Goal: Task Accomplishment & Management: Use online tool/utility

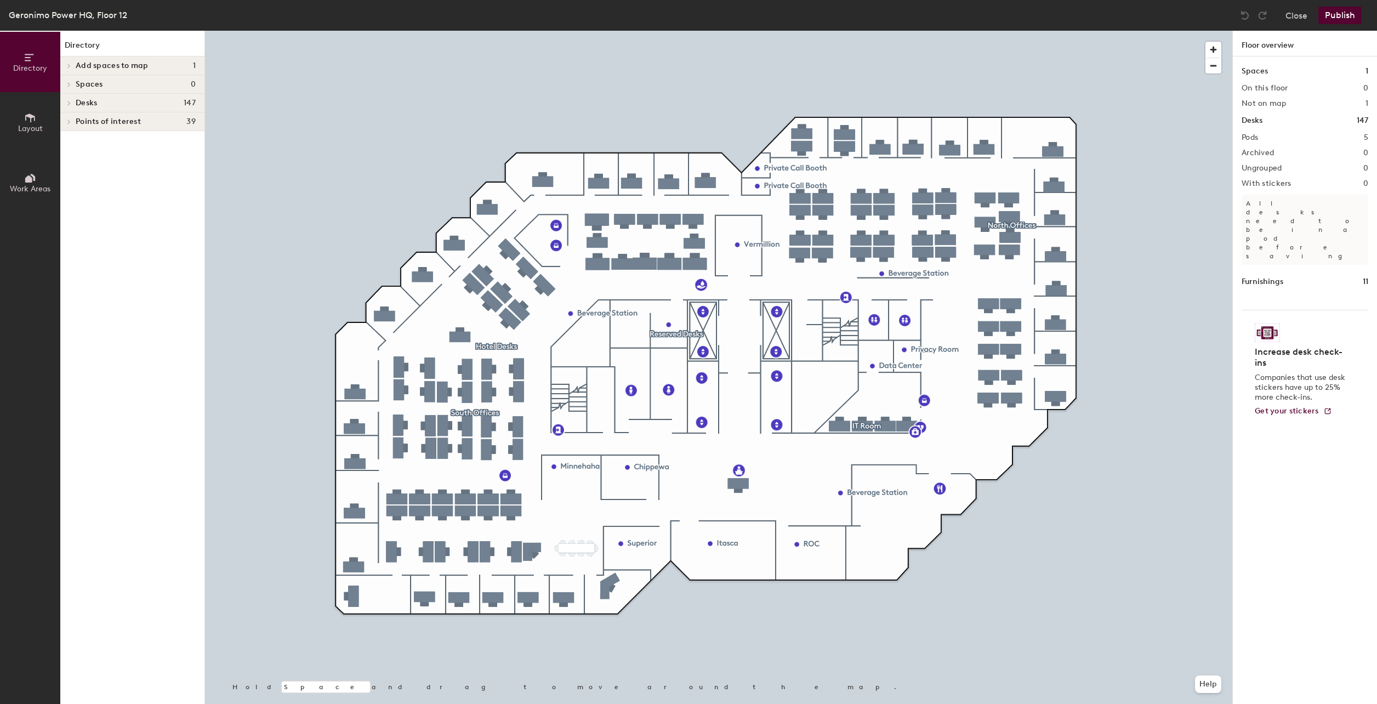
click at [393, 31] on div at bounding box center [718, 31] width 1027 height 0
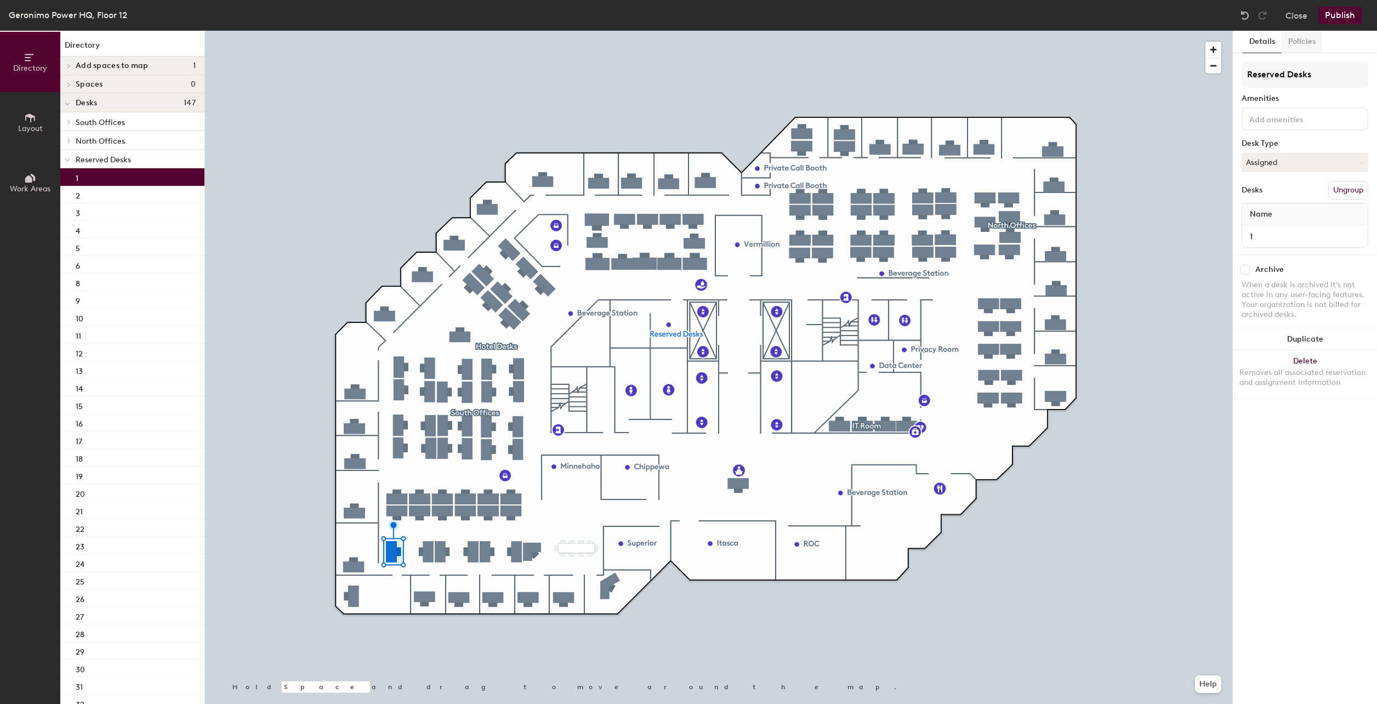
click at [1297, 38] on button "Policies" at bounding box center [1302, 42] width 41 height 22
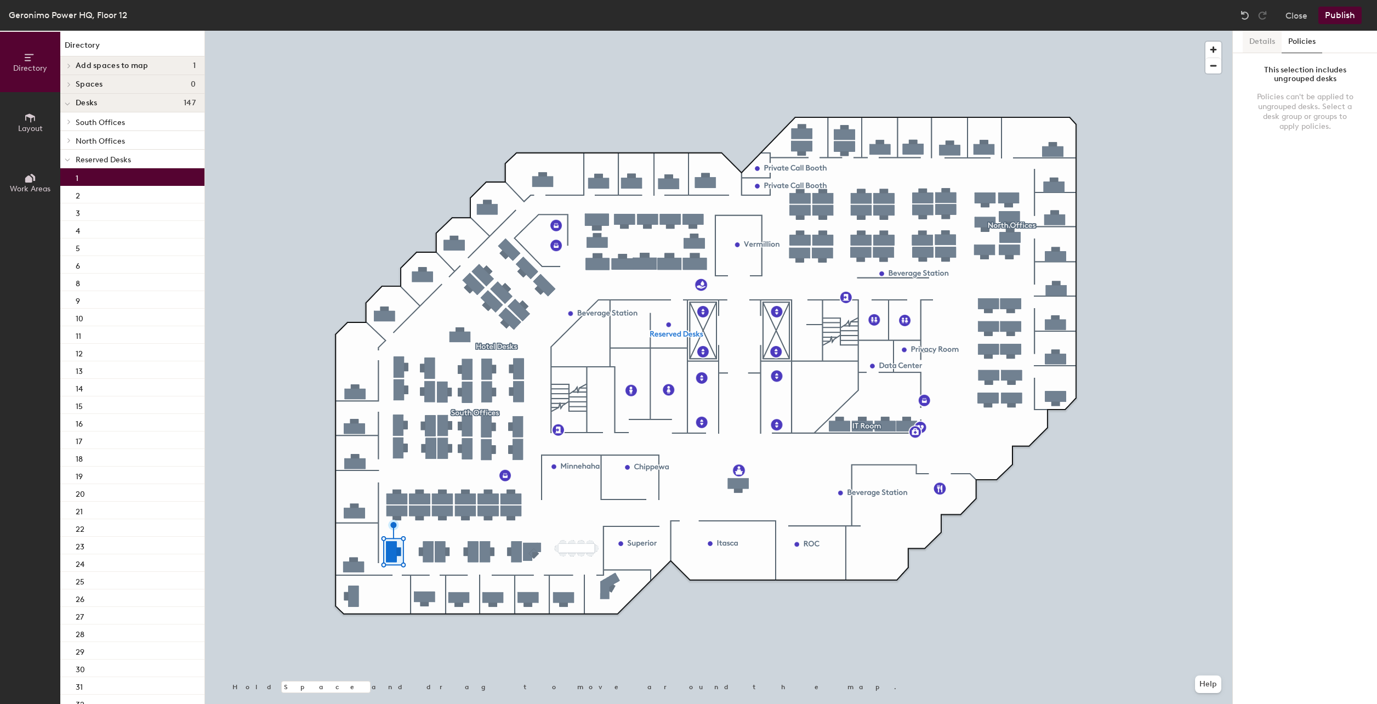
click at [1263, 44] on button "Details" at bounding box center [1262, 42] width 39 height 22
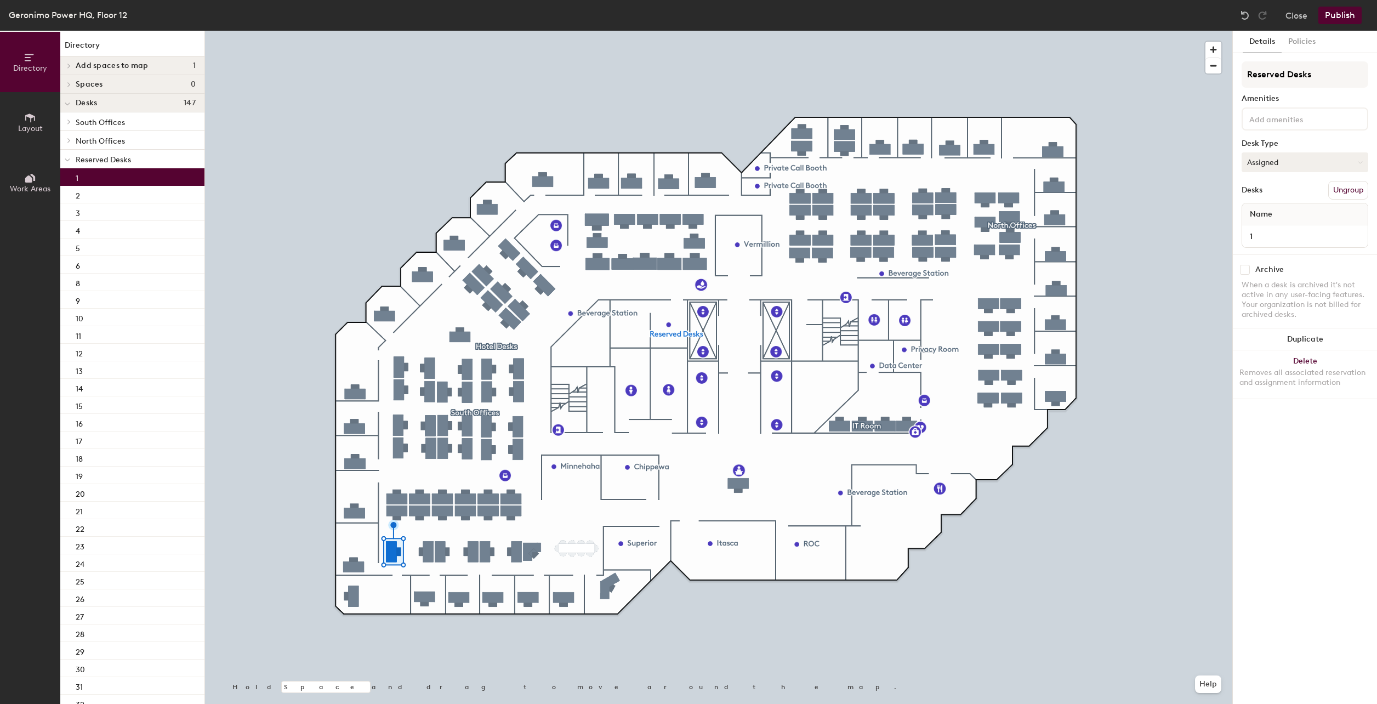
click at [1263, 167] on button "Assigned" at bounding box center [1305, 162] width 127 height 20
click at [1274, 195] on div "Assigned" at bounding box center [1297, 196] width 110 height 16
click at [1289, 16] on button "Close" at bounding box center [1297, 16] width 22 height 18
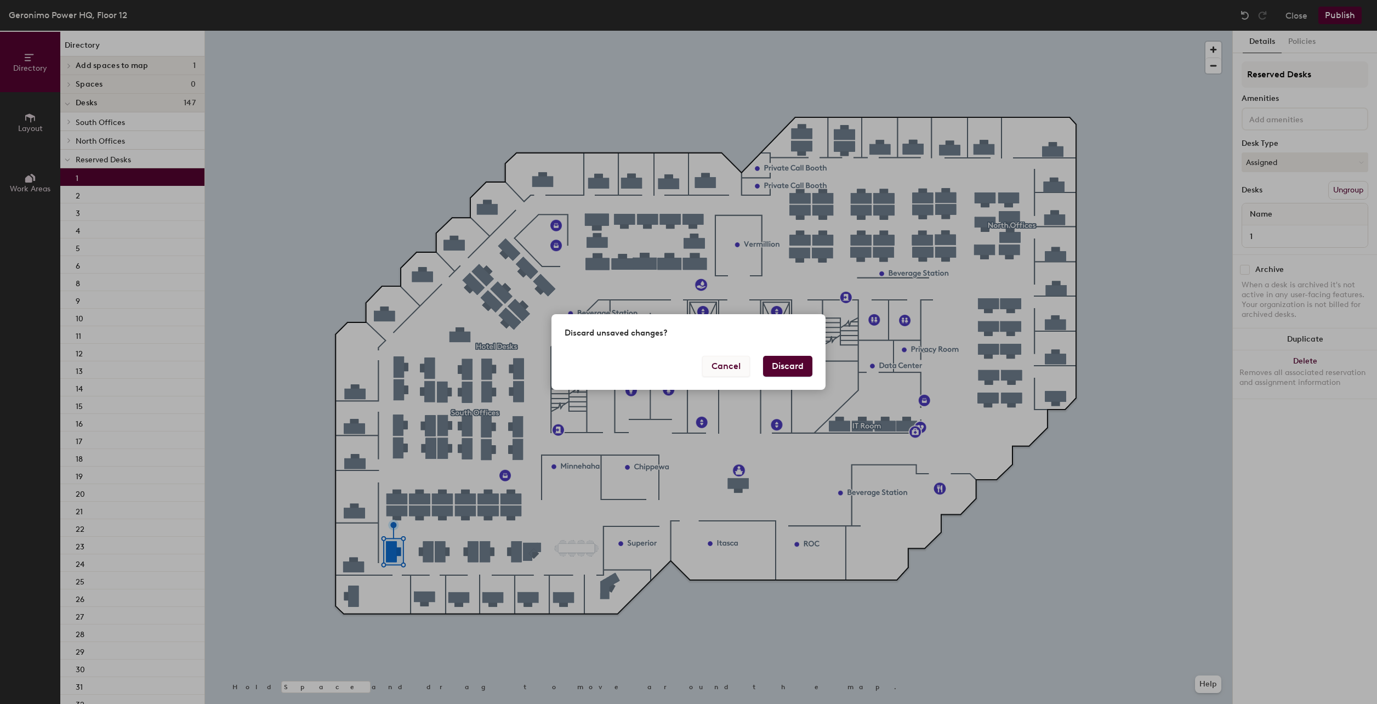
click at [737, 367] on button "Cancel" at bounding box center [726, 366] width 48 height 21
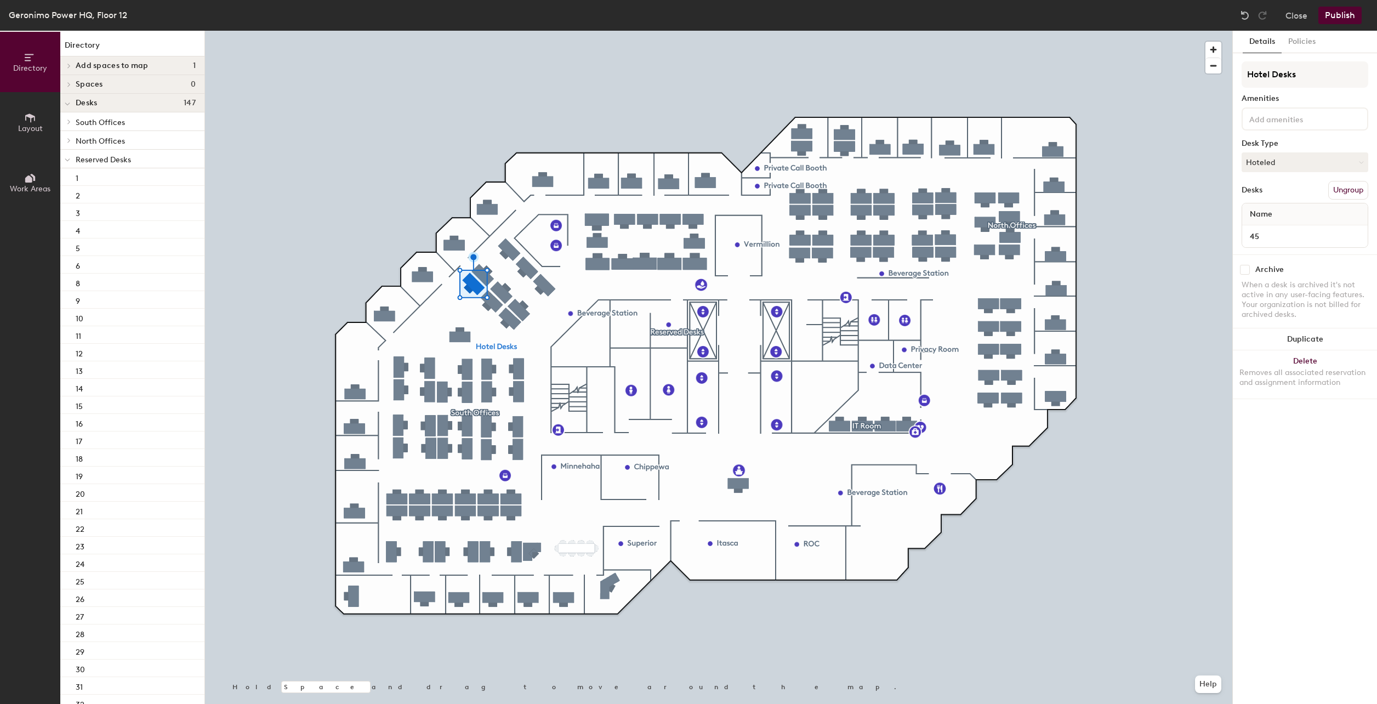
click at [1332, 13] on button "Publish" at bounding box center [1339, 16] width 43 height 18
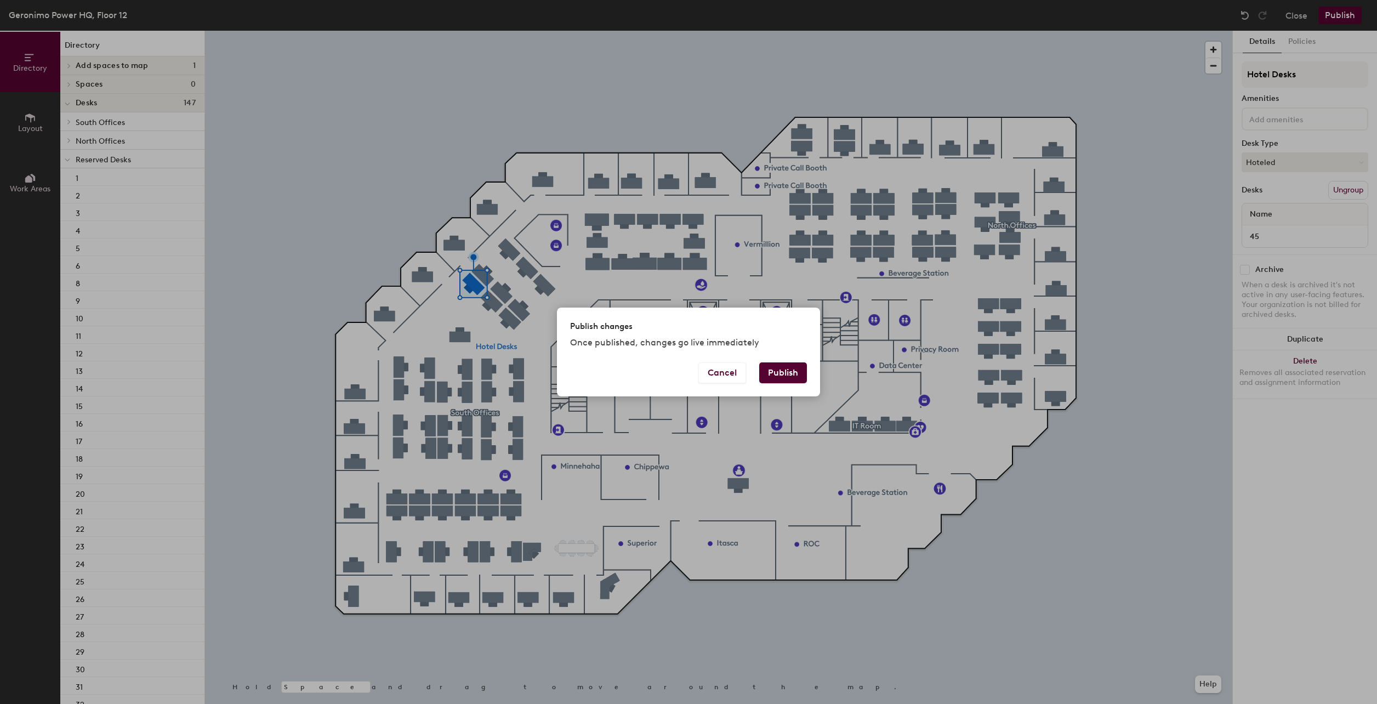
click at [780, 371] on button "Publish" at bounding box center [783, 372] width 48 height 21
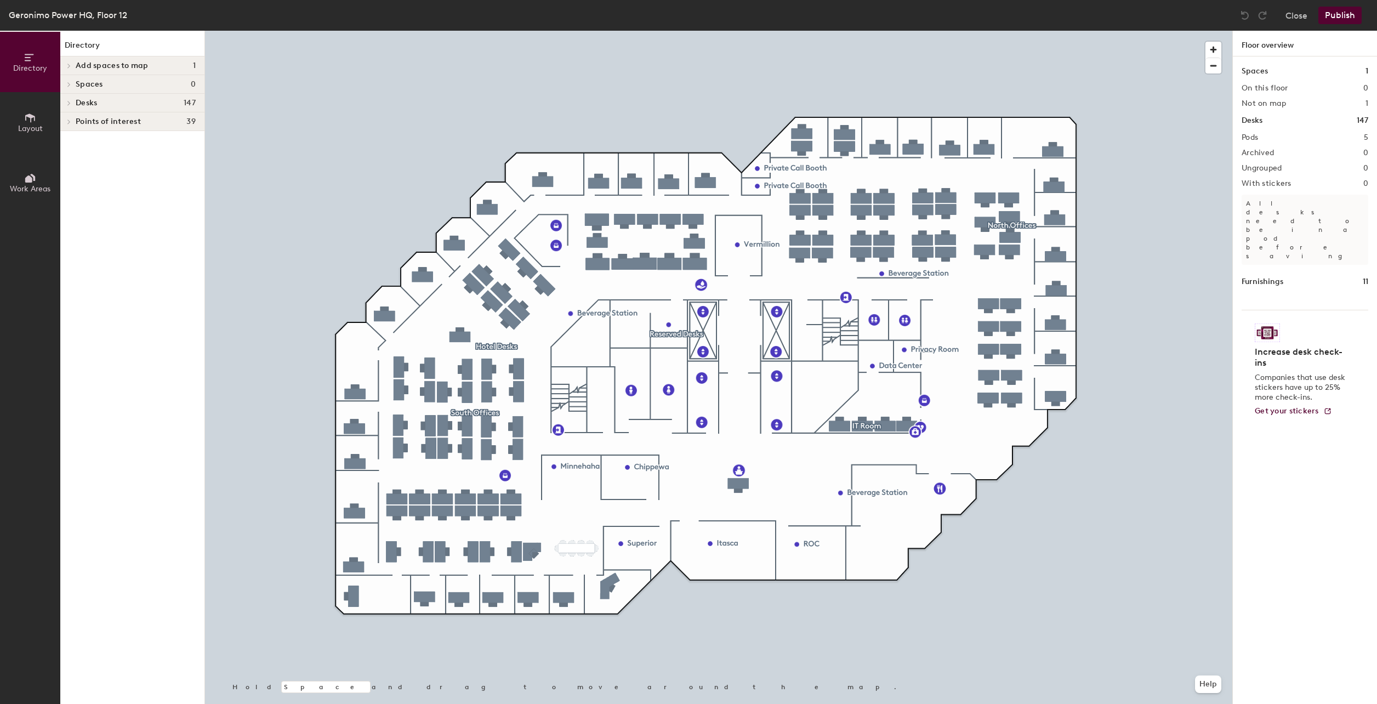
click at [391, 31] on div at bounding box center [718, 31] width 1027 height 0
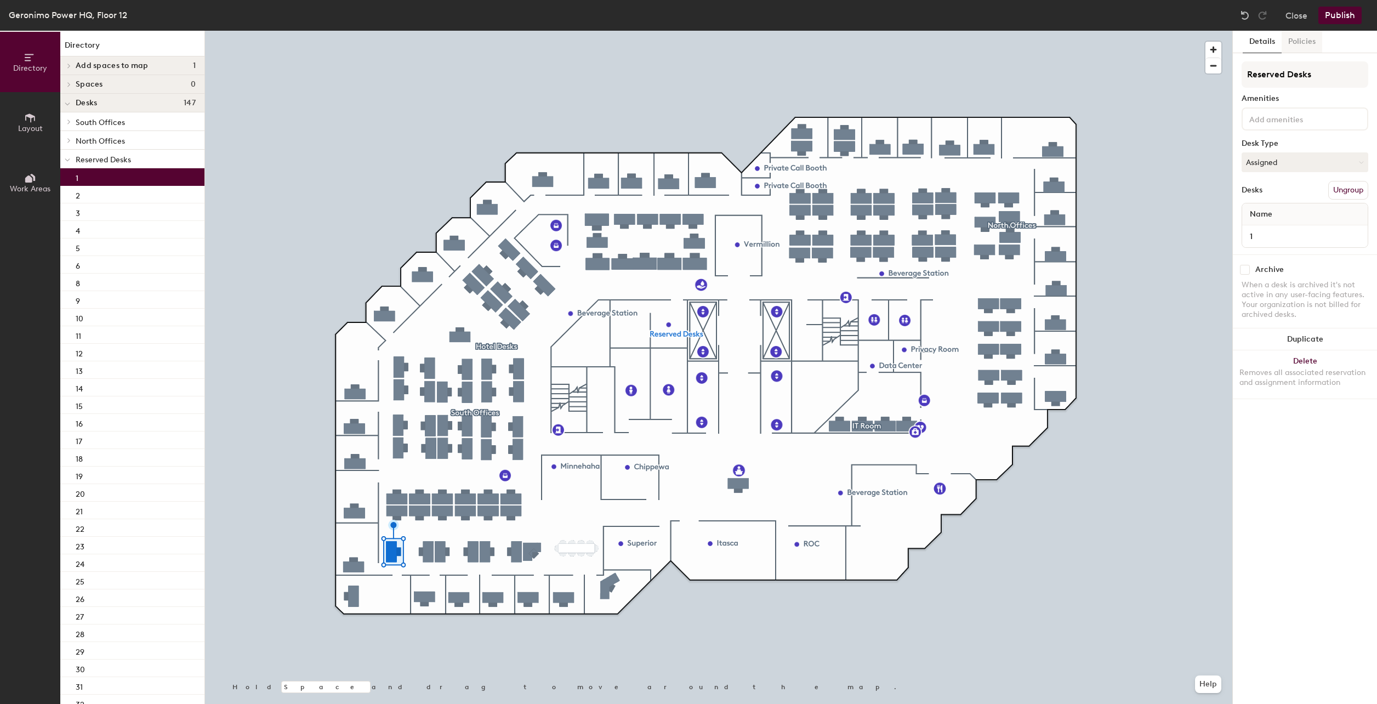
click at [1293, 42] on button "Policies" at bounding box center [1302, 42] width 41 height 22
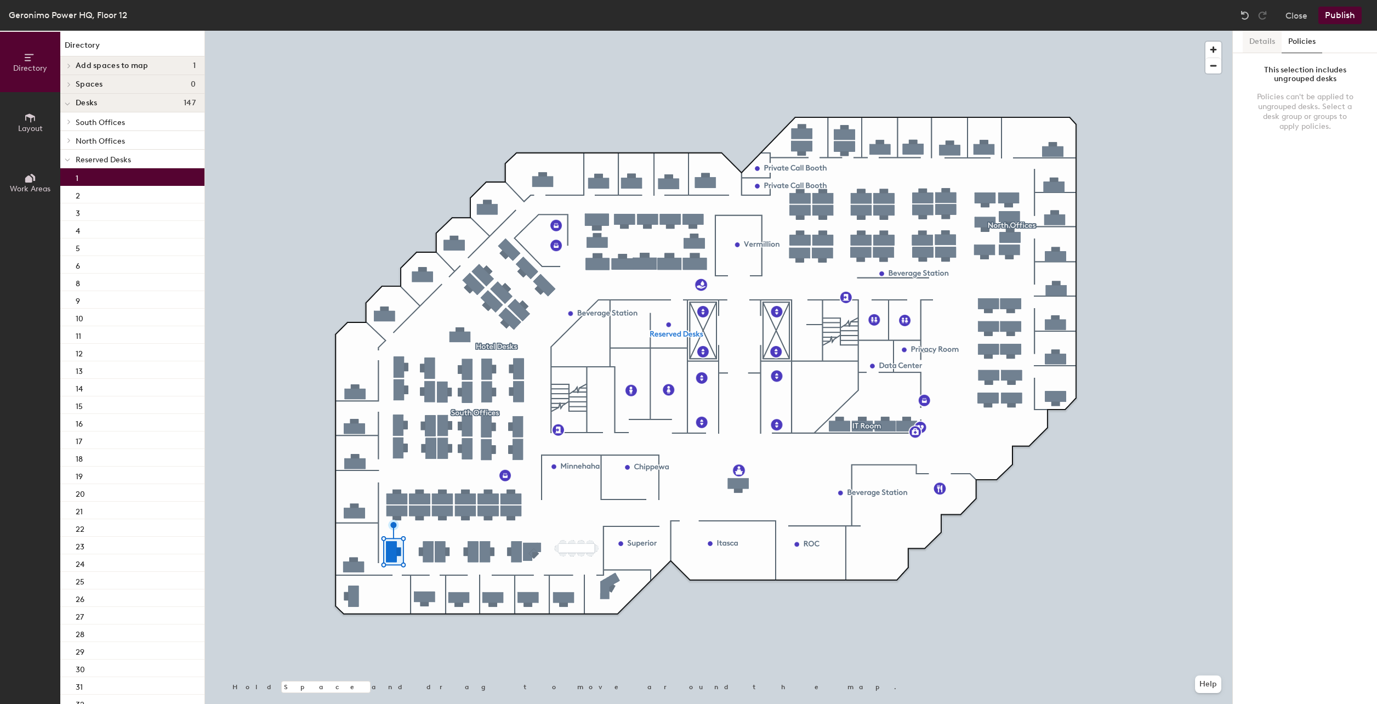
click at [1265, 39] on button "Details" at bounding box center [1262, 42] width 39 height 22
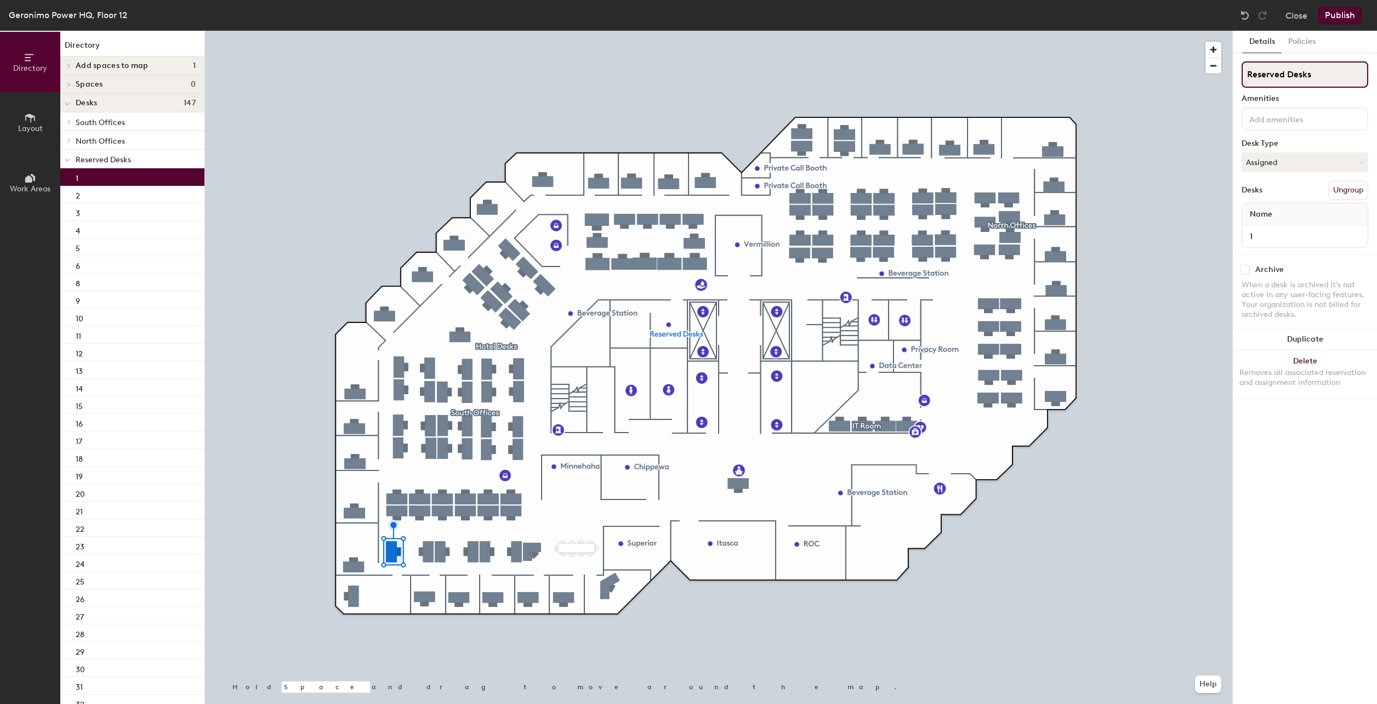
click at [1271, 74] on input "Reserved Desks" at bounding box center [1305, 74] width 127 height 26
click at [1295, 40] on button "Policies" at bounding box center [1302, 42] width 41 height 22
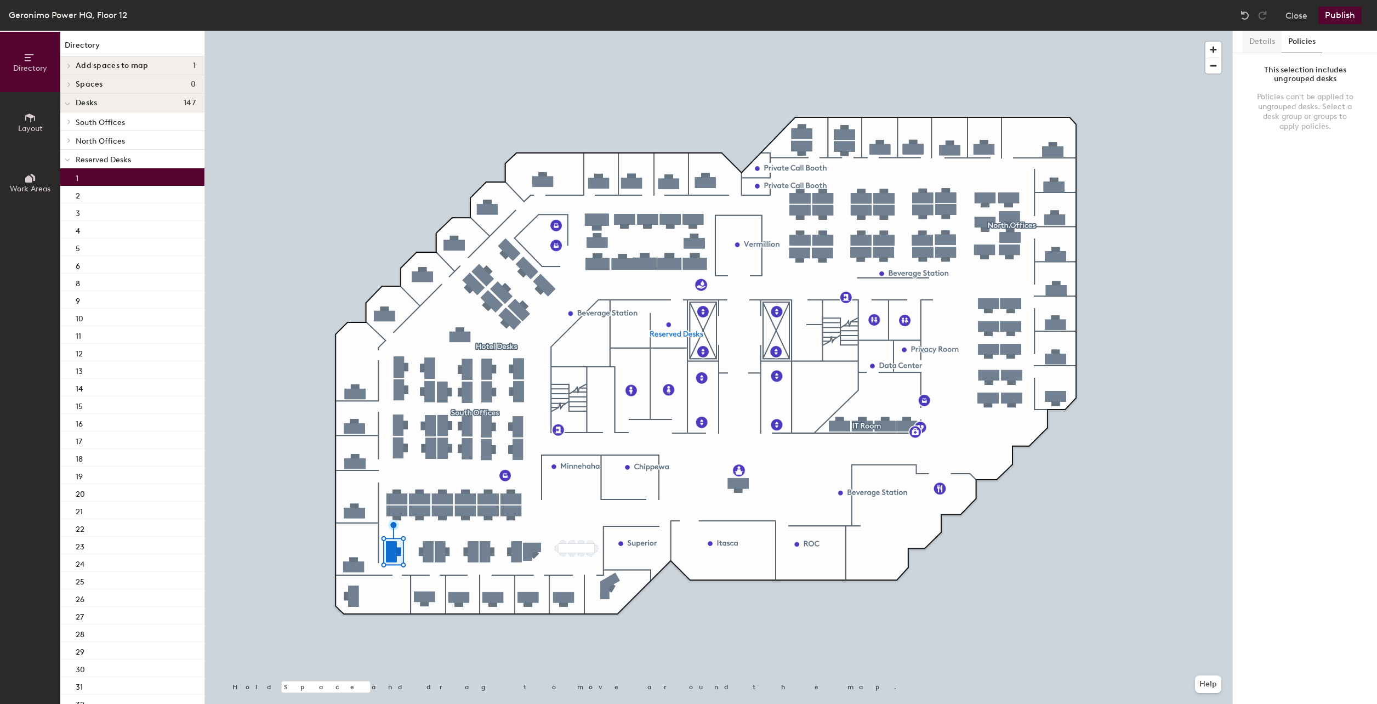
click at [1262, 42] on button "Details" at bounding box center [1262, 42] width 39 height 22
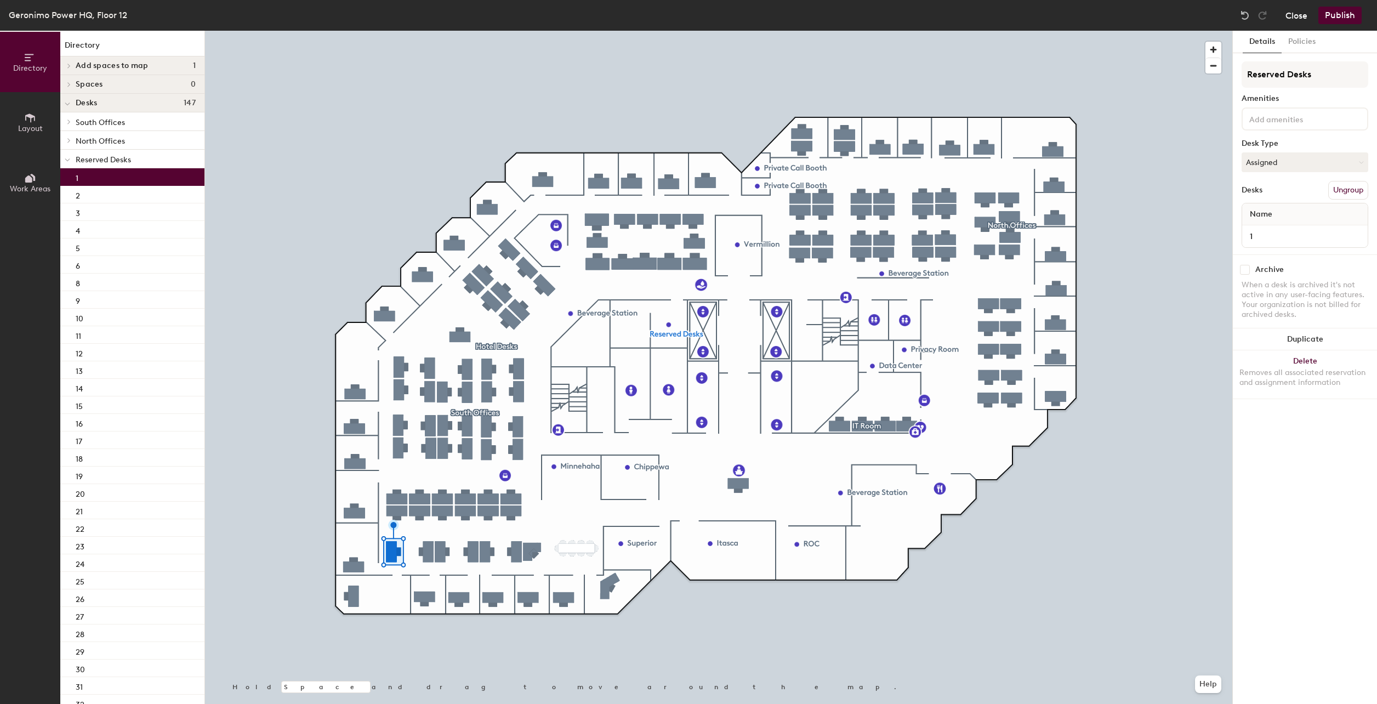
click at [1294, 21] on button "Close" at bounding box center [1297, 16] width 22 height 18
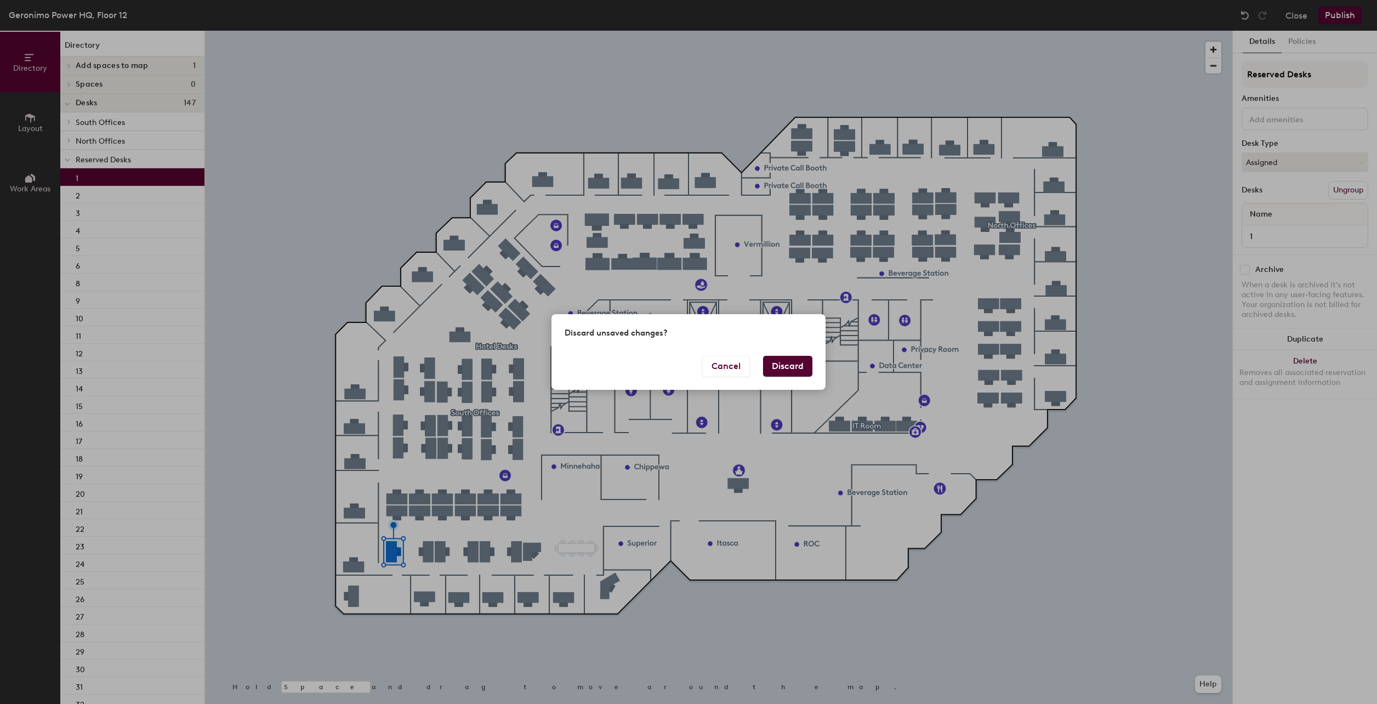
click at [777, 363] on button "Discard" at bounding box center [787, 366] width 49 height 21
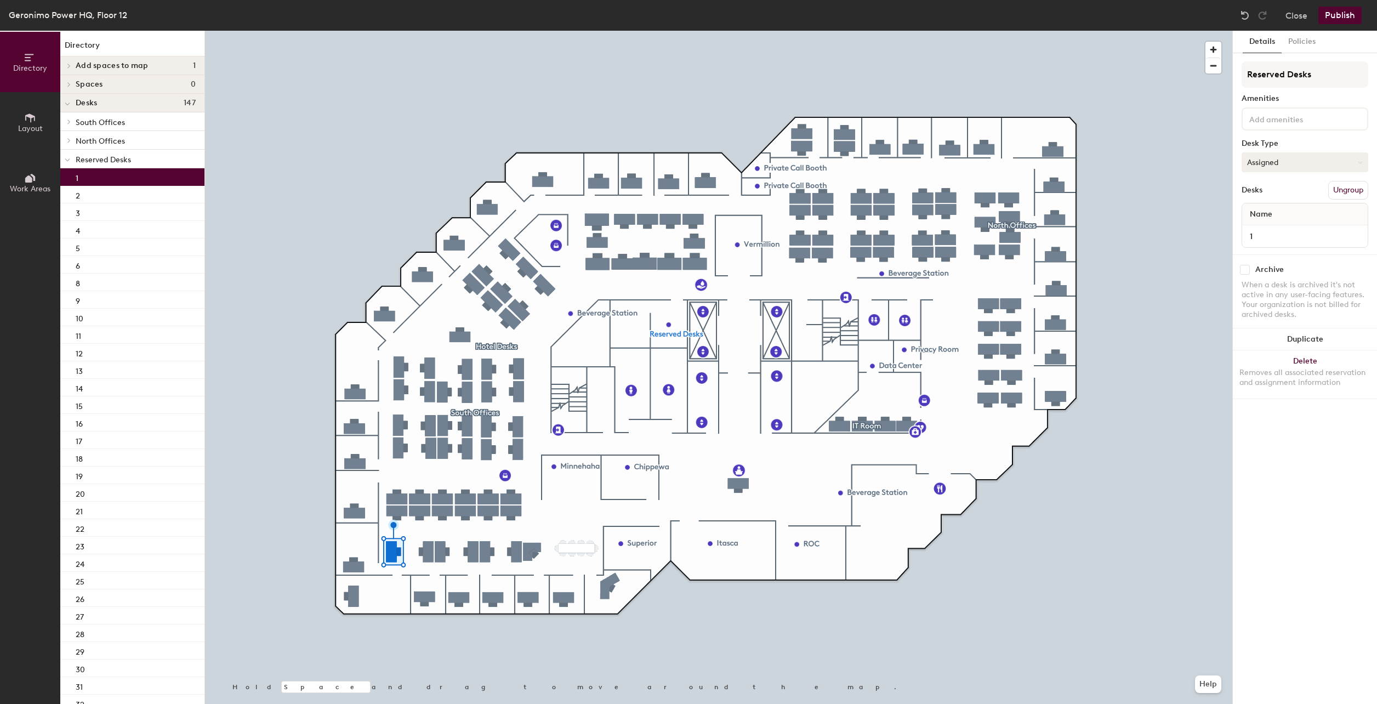
click at [1316, 165] on button "Assigned" at bounding box center [1305, 162] width 127 height 20
click at [1279, 226] on div "Hoteled" at bounding box center [1297, 229] width 110 height 16
click at [1333, 19] on button "Publish" at bounding box center [1339, 16] width 43 height 18
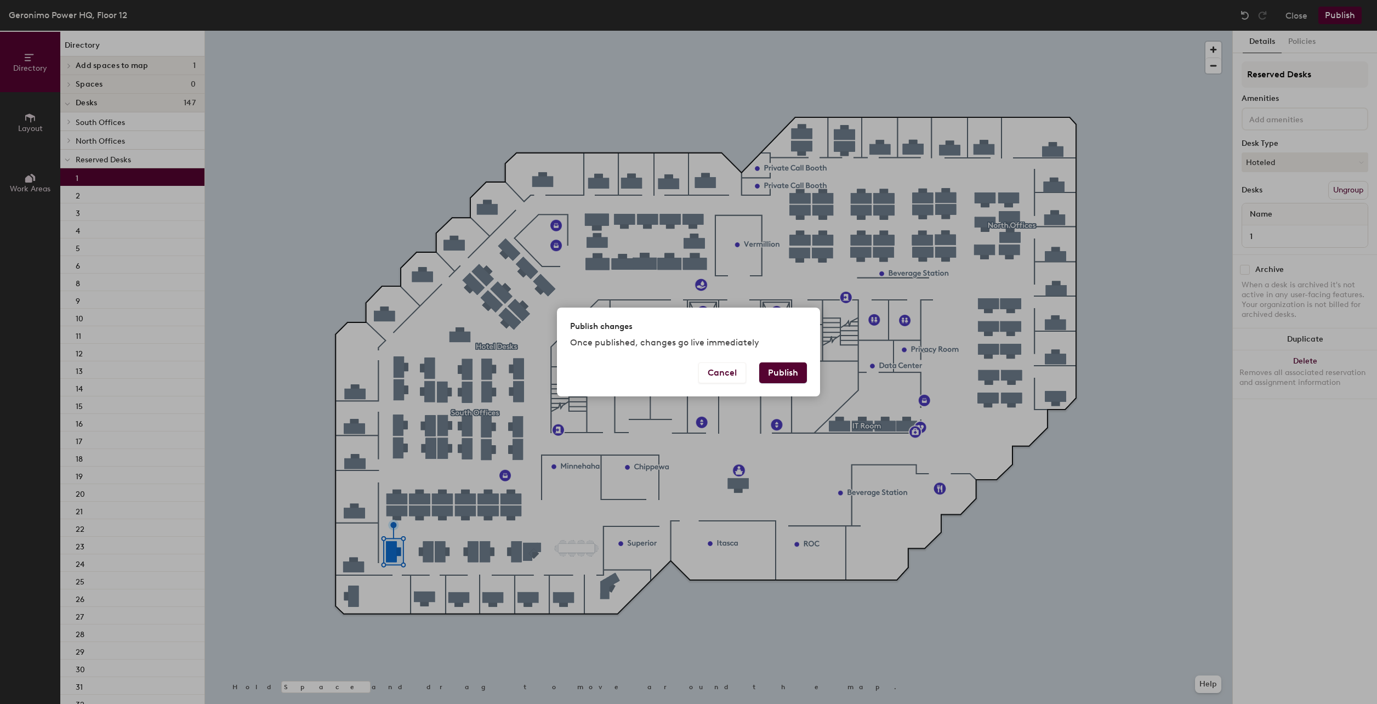
click at [782, 373] on button "Publish" at bounding box center [783, 372] width 48 height 21
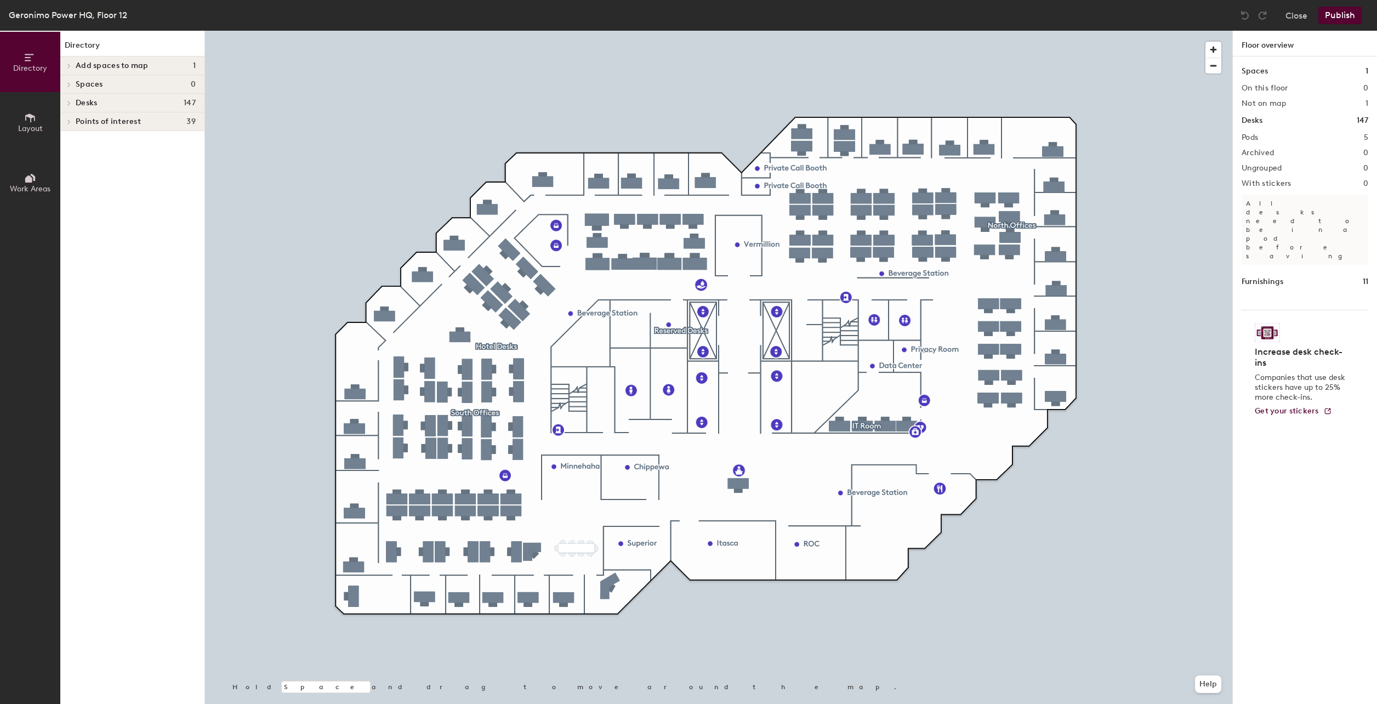
click at [70, 107] on div at bounding box center [67, 103] width 14 height 18
click at [69, 163] on div at bounding box center [67, 159] width 14 height 18
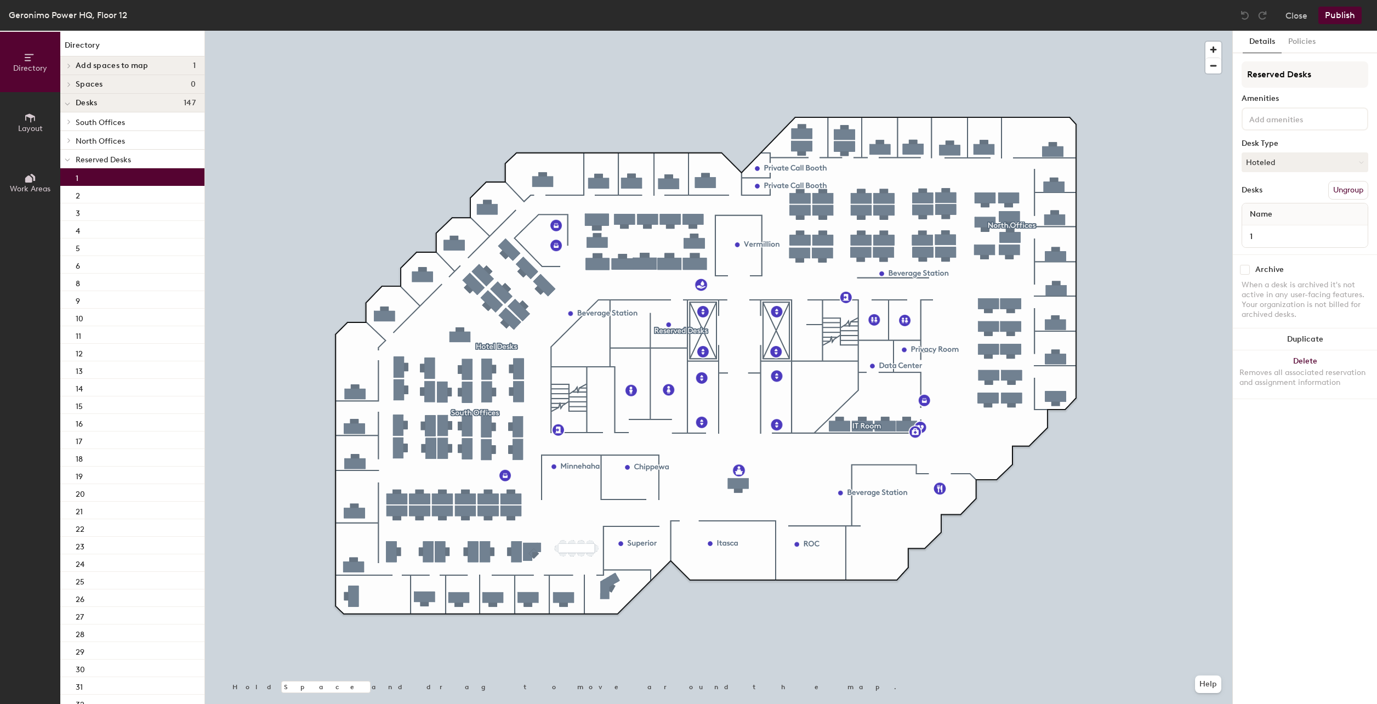
click at [92, 178] on div "1" at bounding box center [132, 177] width 144 height 18
click at [92, 173] on div "1" at bounding box center [132, 177] width 144 height 18
click at [91, 192] on div "2" at bounding box center [132, 195] width 144 height 18
click at [1297, 50] on button "Policies" at bounding box center [1302, 42] width 41 height 22
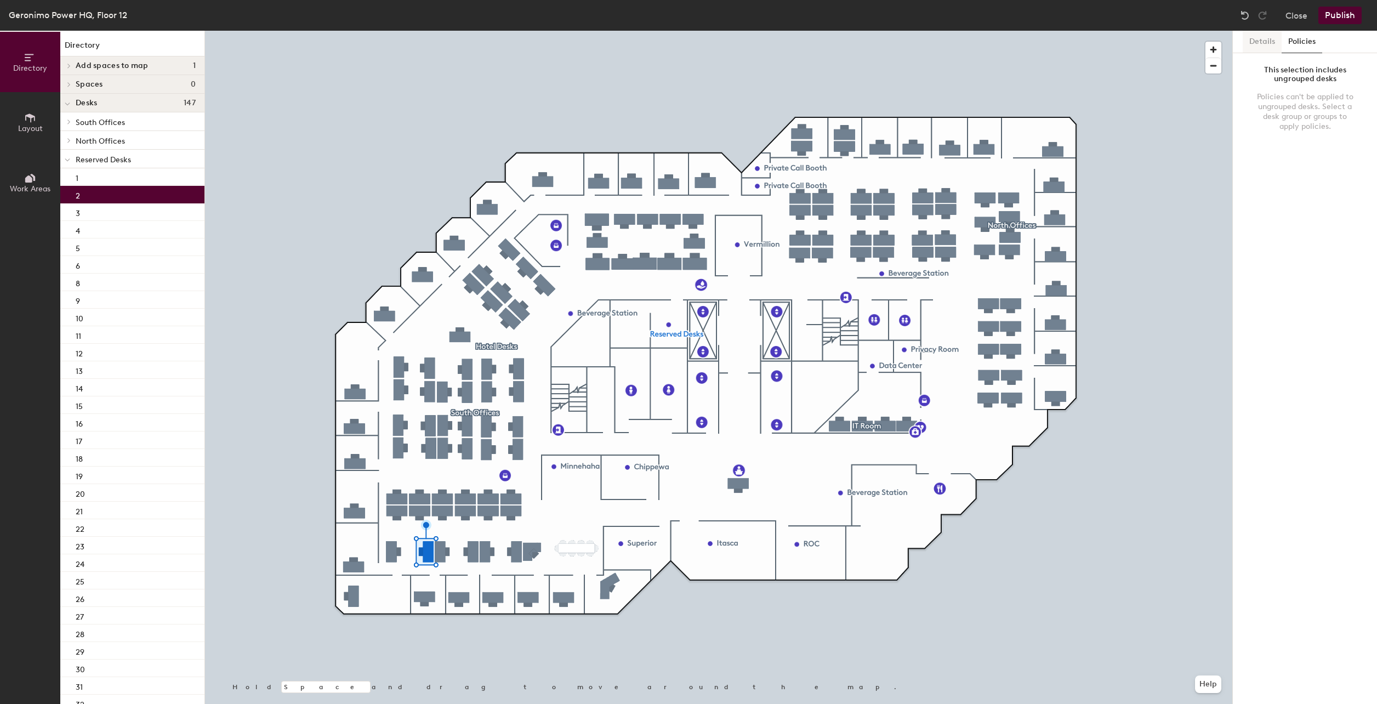
click at [1260, 48] on button "Details" at bounding box center [1262, 42] width 39 height 22
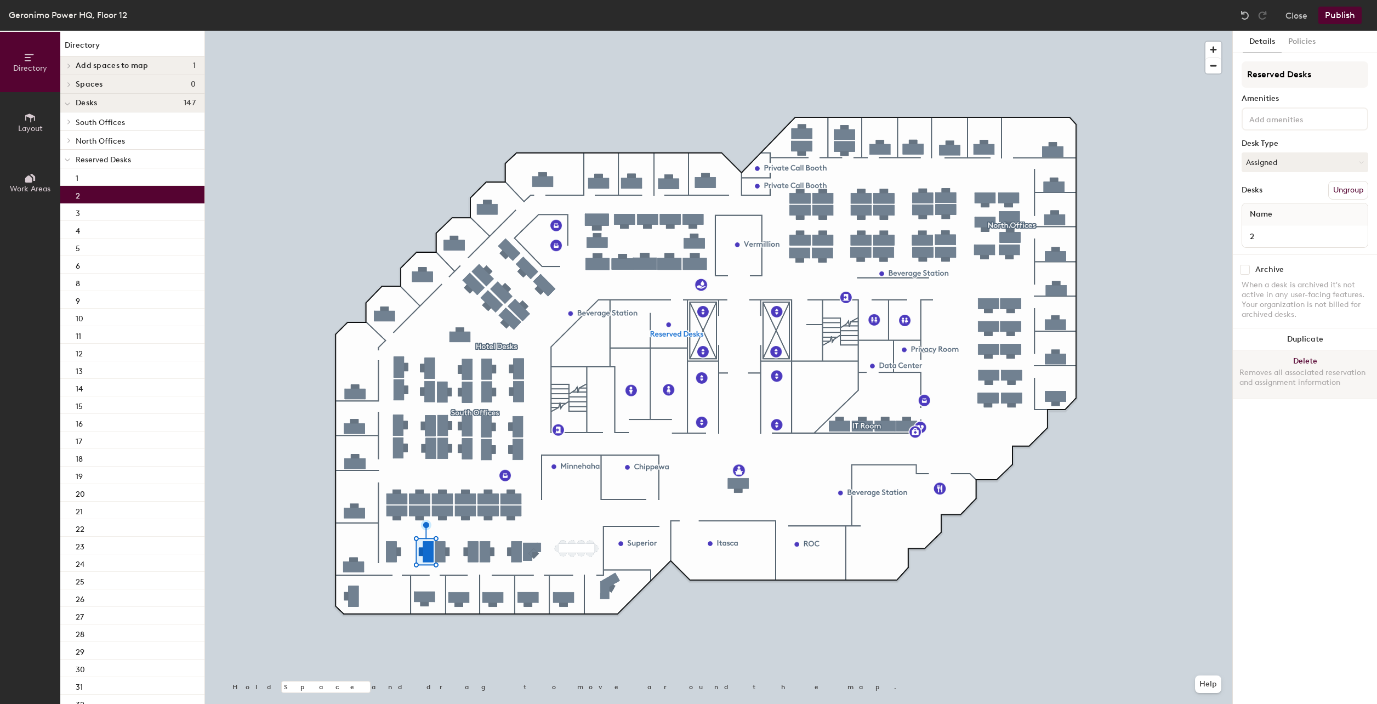
click at [394, 31] on div at bounding box center [718, 31] width 1027 height 0
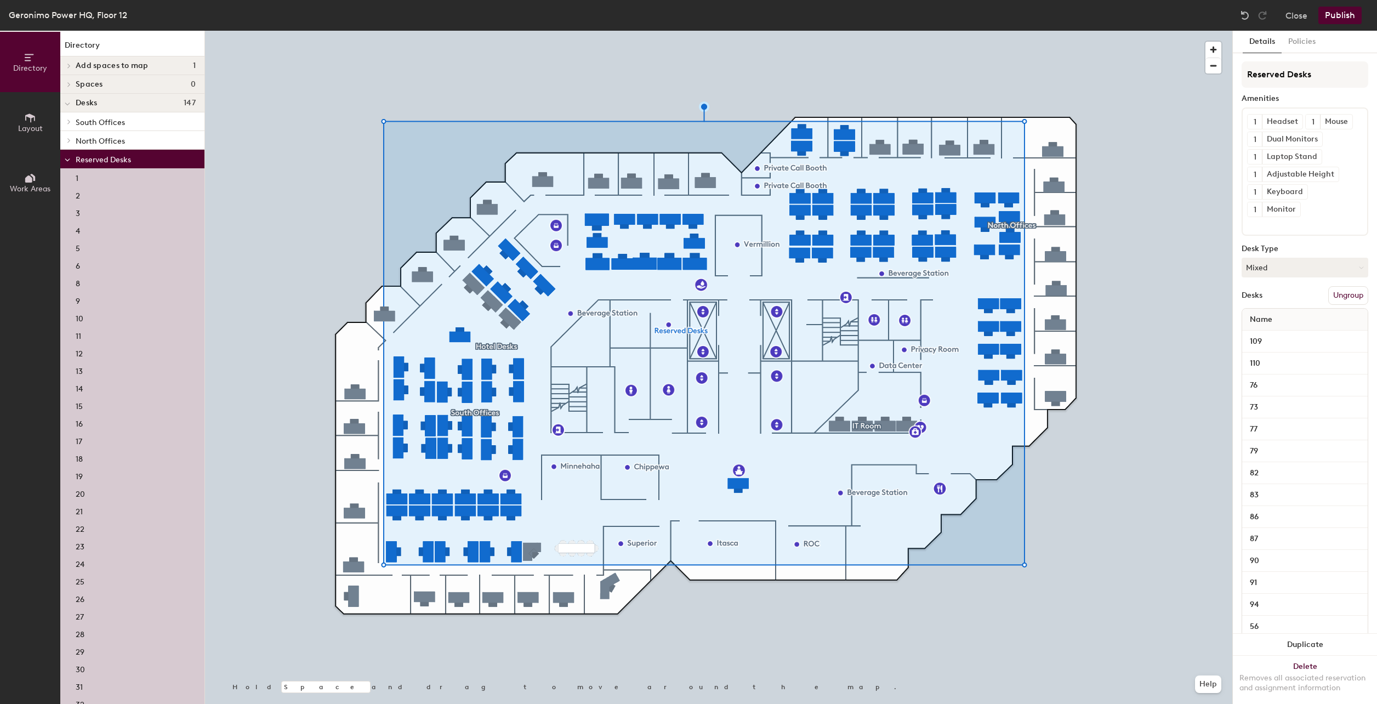
click at [34, 130] on span "Layout" at bounding box center [30, 128] width 25 height 9
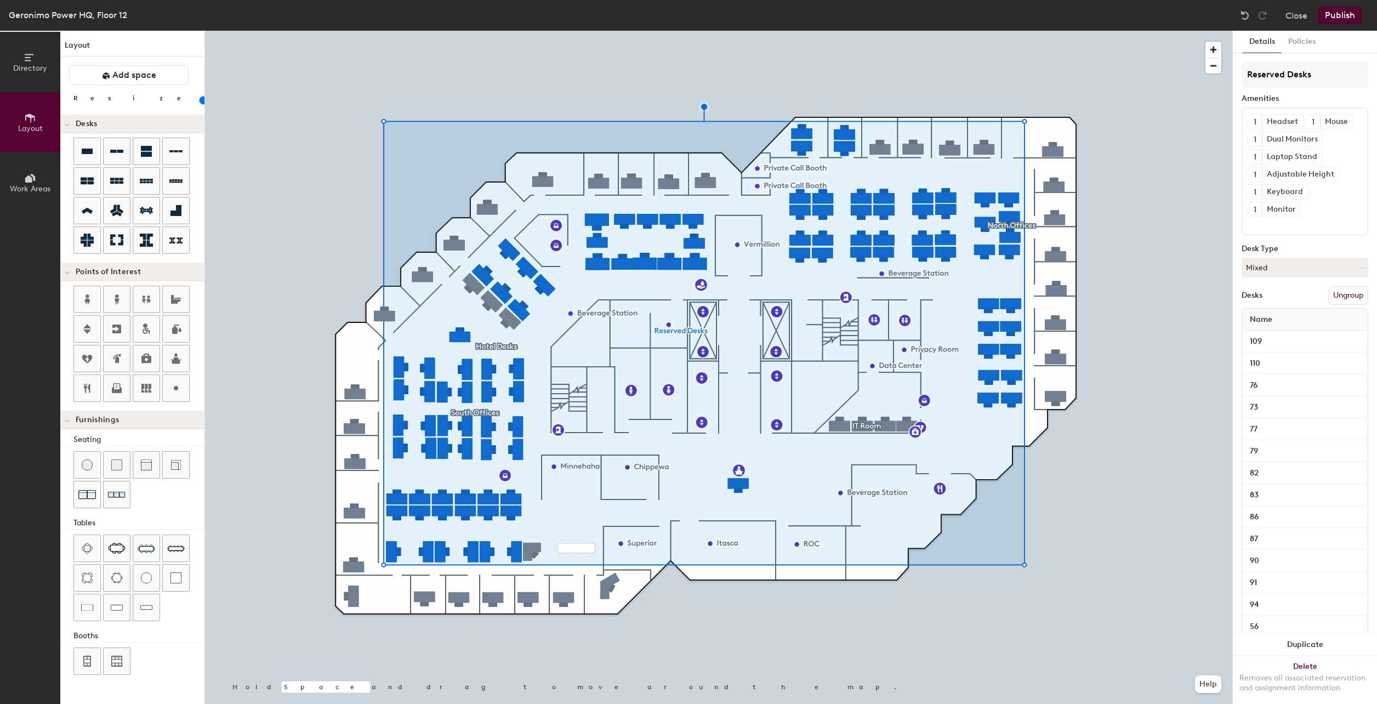
click at [26, 186] on span "Work Areas" at bounding box center [30, 188] width 41 height 9
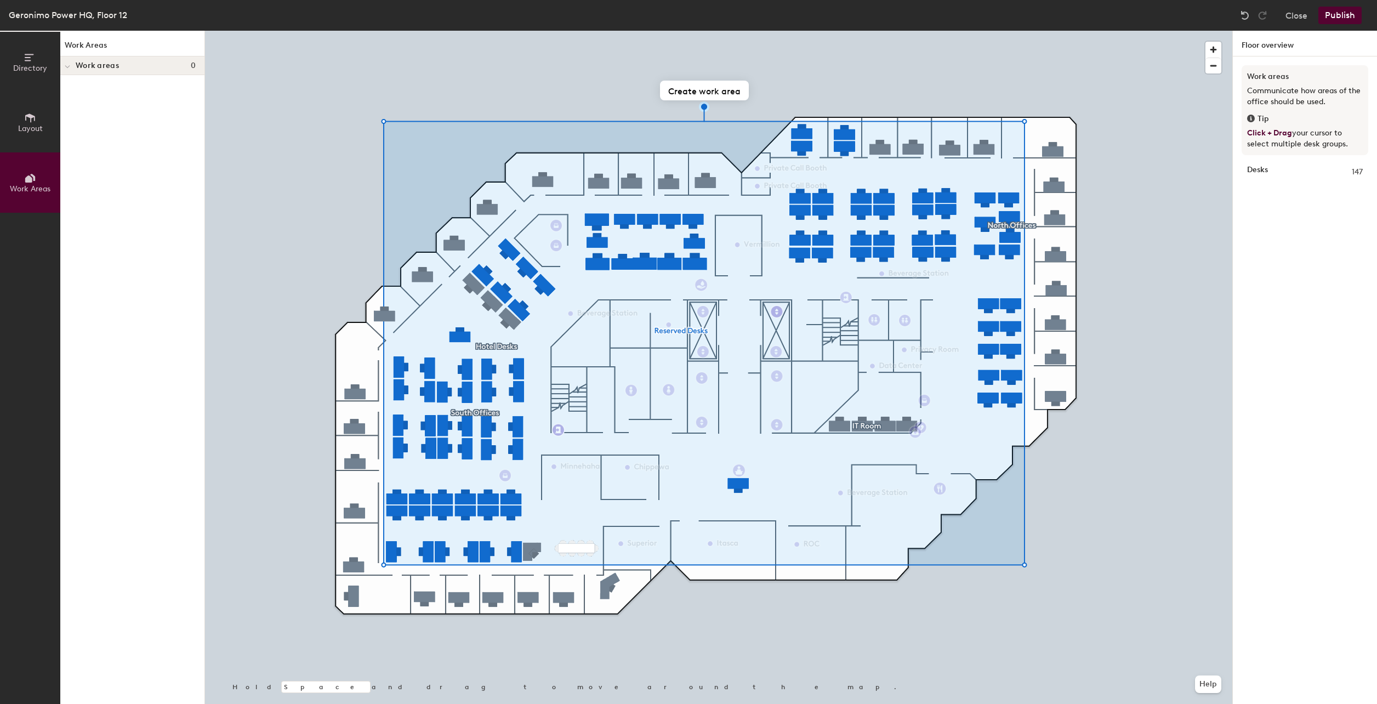
click at [29, 62] on icon at bounding box center [30, 58] width 12 height 12
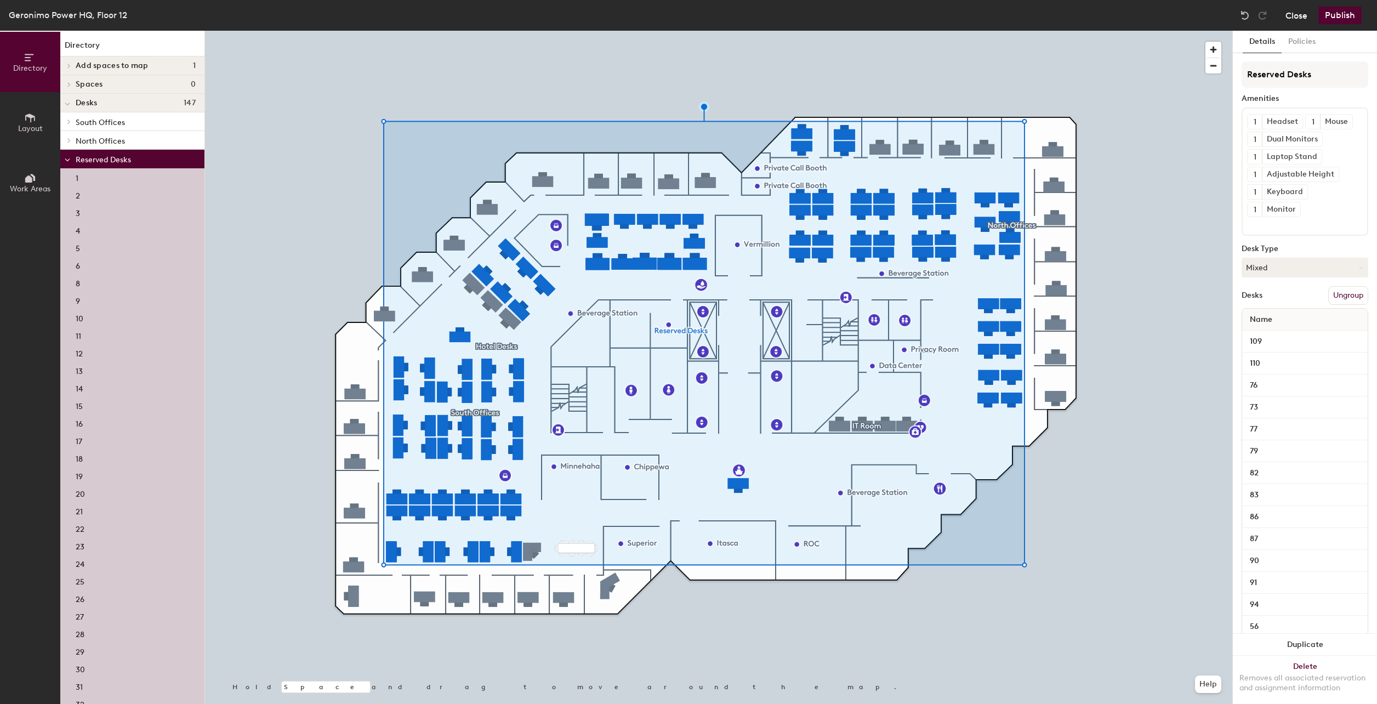
click at [1293, 14] on button "Close" at bounding box center [1297, 16] width 22 height 18
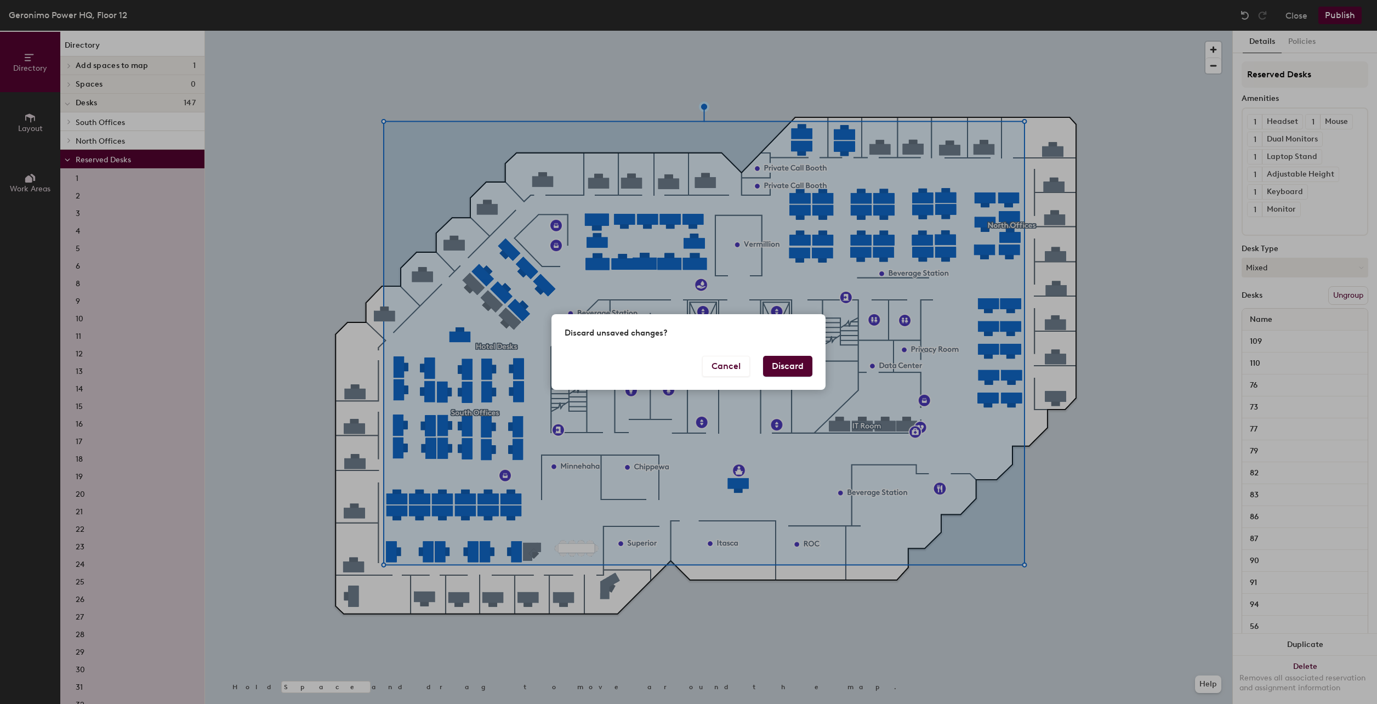
click at [785, 366] on button "Discard" at bounding box center [787, 366] width 49 height 21
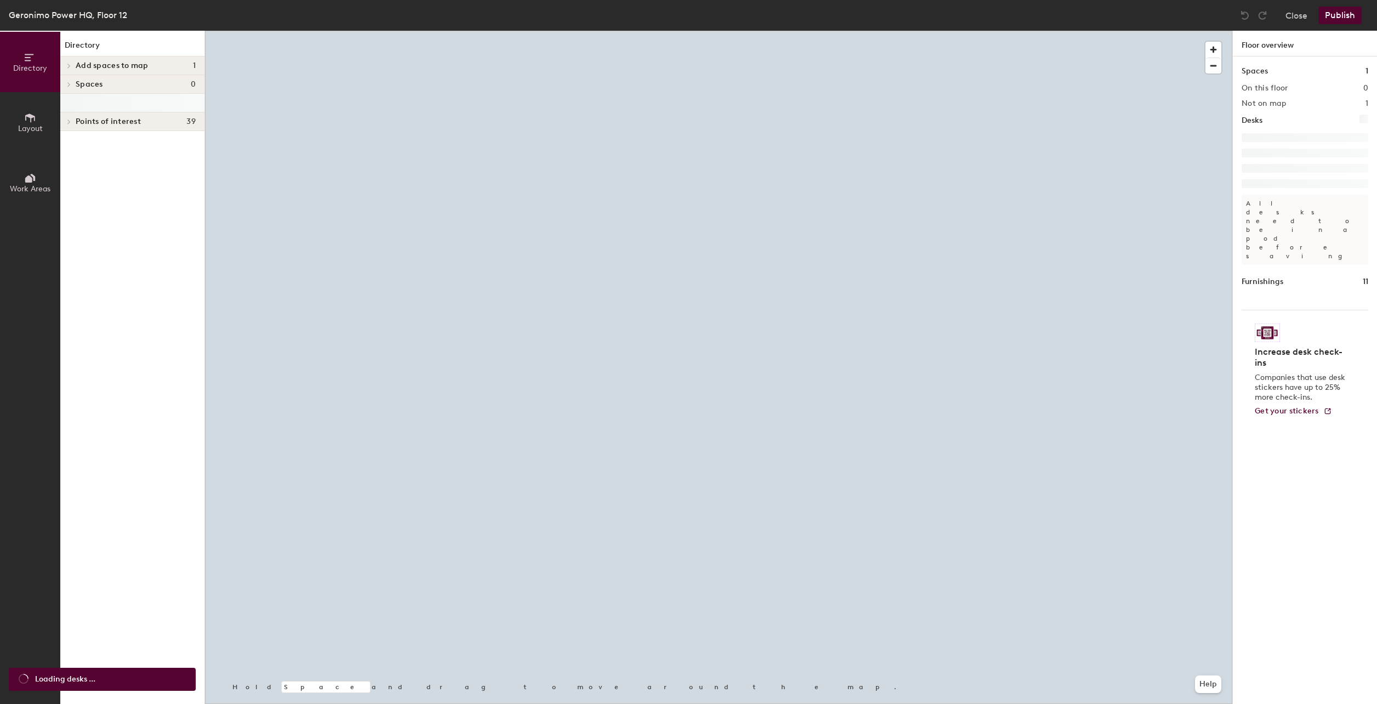
click at [36, 121] on button "Layout" at bounding box center [30, 122] width 60 height 60
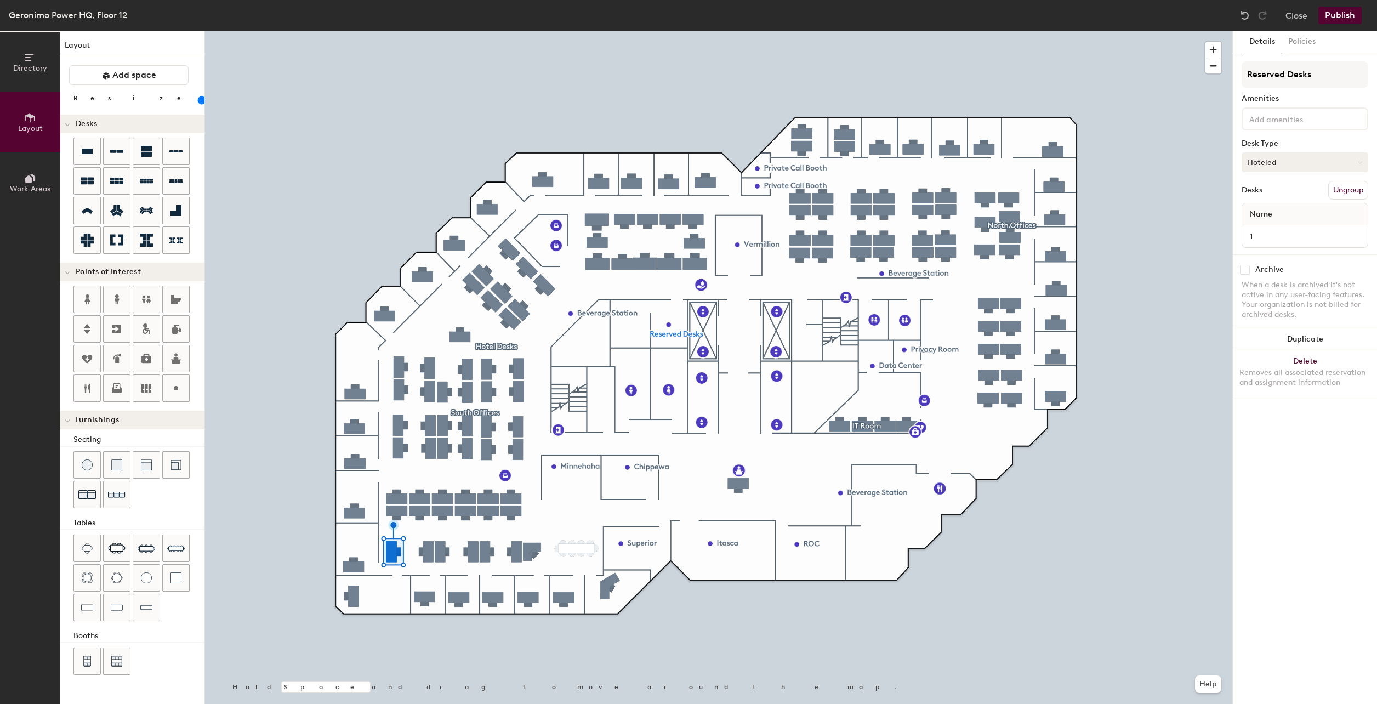
click at [1262, 166] on button "Hoteled" at bounding box center [1305, 162] width 127 height 20
click at [1277, 197] on div "Assigned" at bounding box center [1297, 196] width 110 height 16
click at [1298, 43] on button "Policies" at bounding box center [1302, 42] width 41 height 22
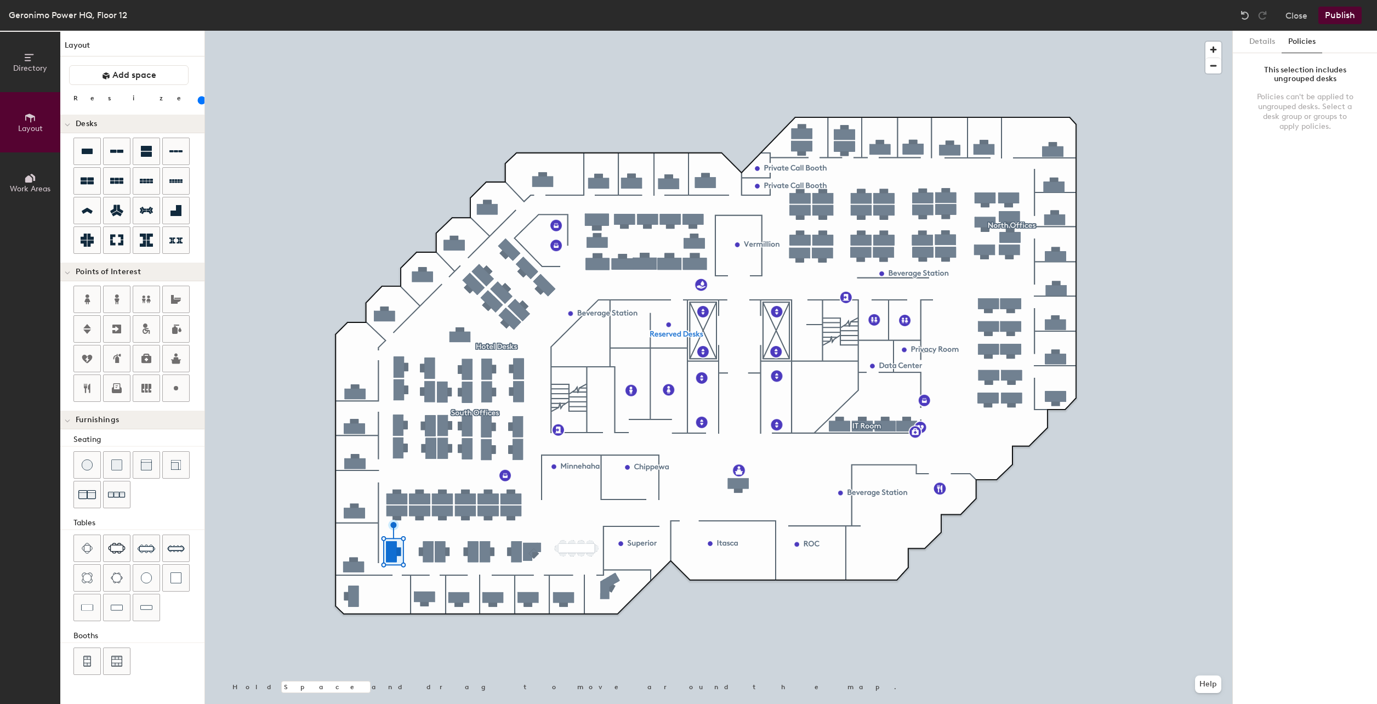
click at [1308, 86] on div "This selection includes ungrouped desks Policies can't be applied to ungrouped …" at bounding box center [1305, 100] width 127 height 79
click at [1267, 45] on button "Details" at bounding box center [1262, 42] width 39 height 22
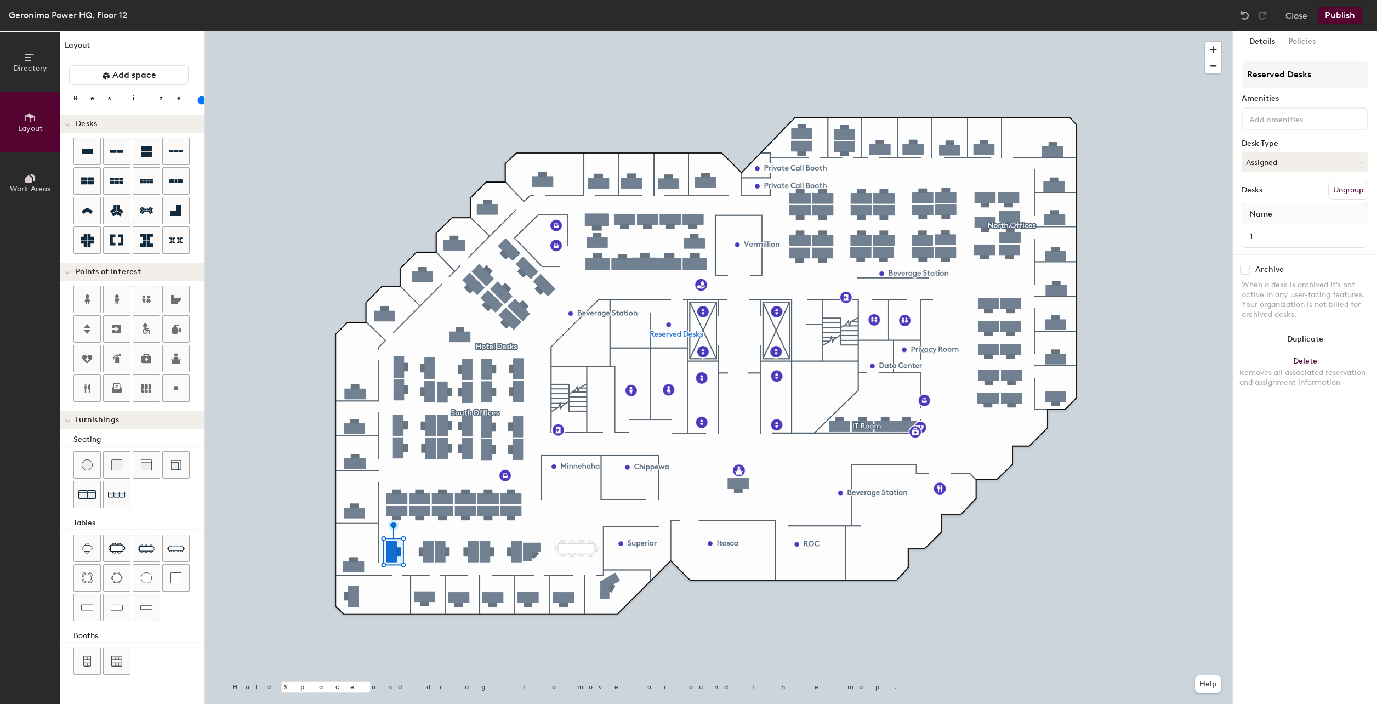
click at [1327, 16] on button "Publish" at bounding box center [1339, 16] width 43 height 18
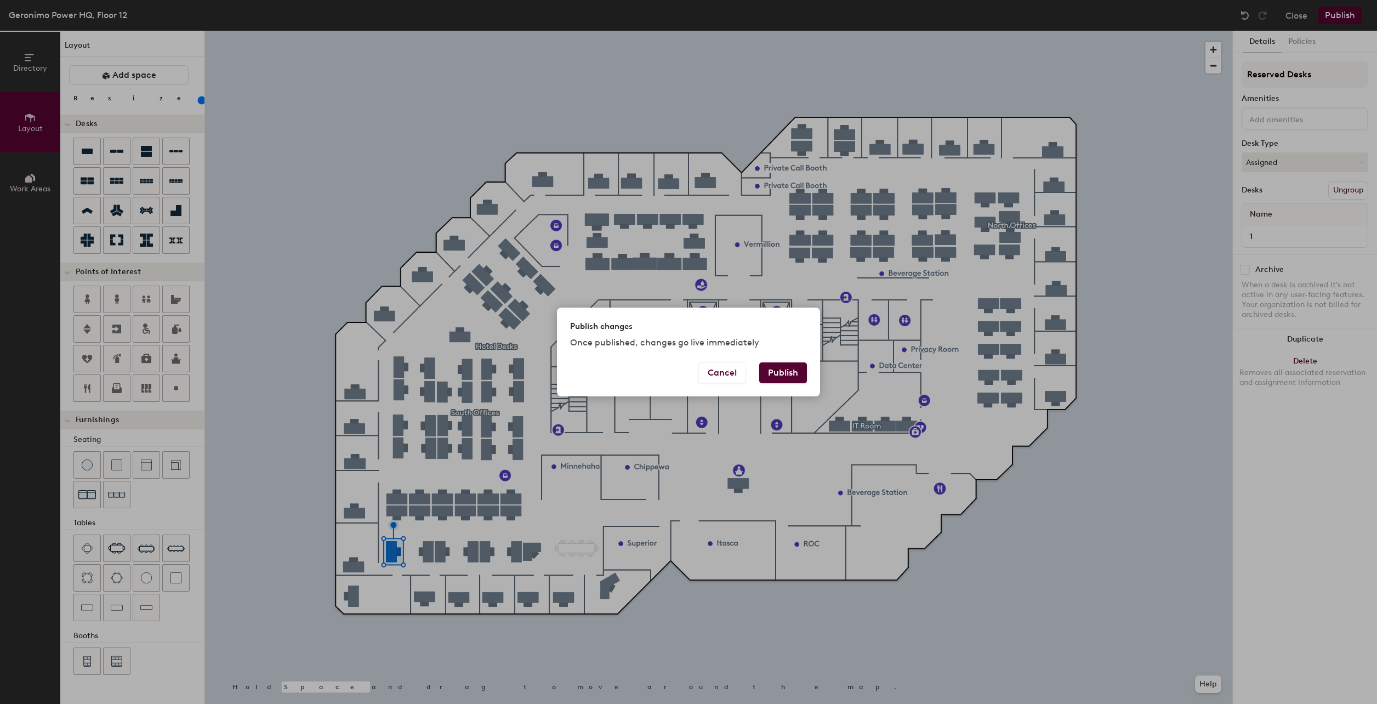
click at [799, 371] on button "Publish" at bounding box center [783, 372] width 48 height 21
type input "20"
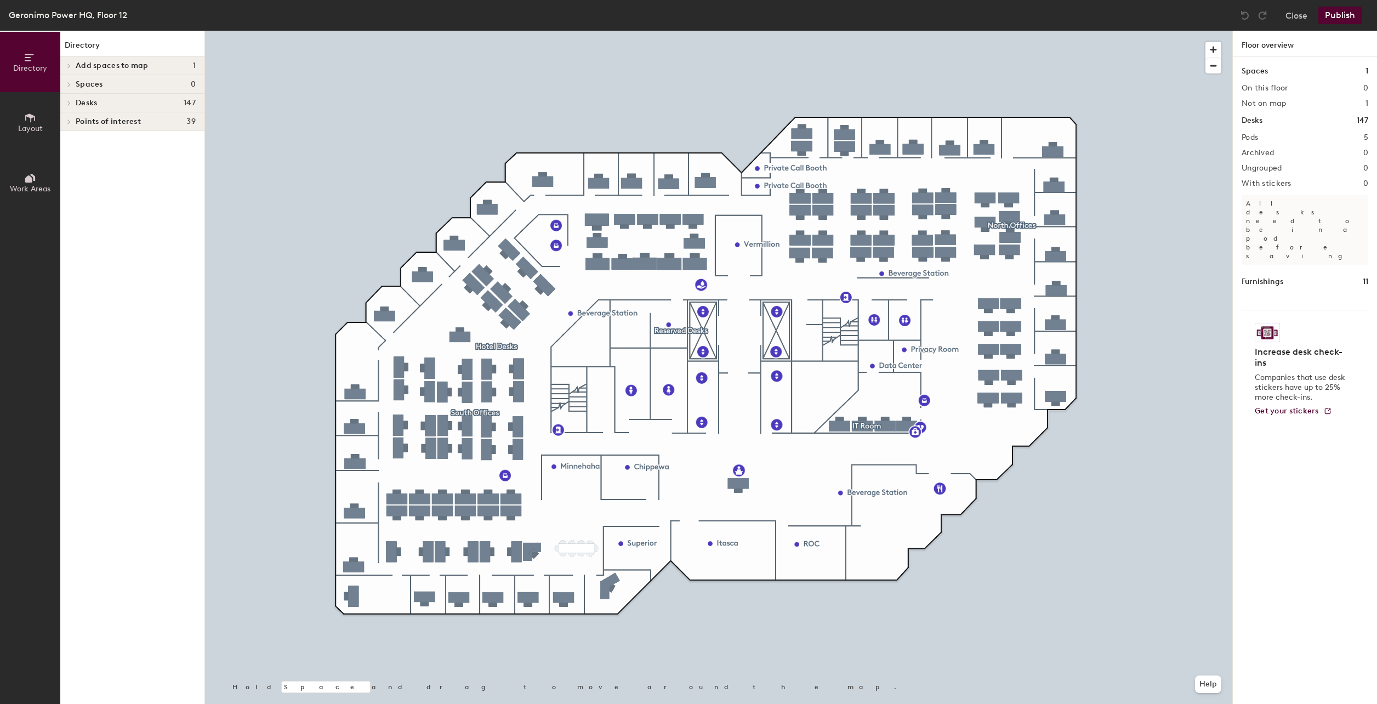
click at [72, 105] on span at bounding box center [68, 102] width 9 height 5
click at [70, 157] on icon at bounding box center [69, 158] width 4 height 5
click at [76, 175] on p "1" at bounding box center [77, 176] width 3 height 13
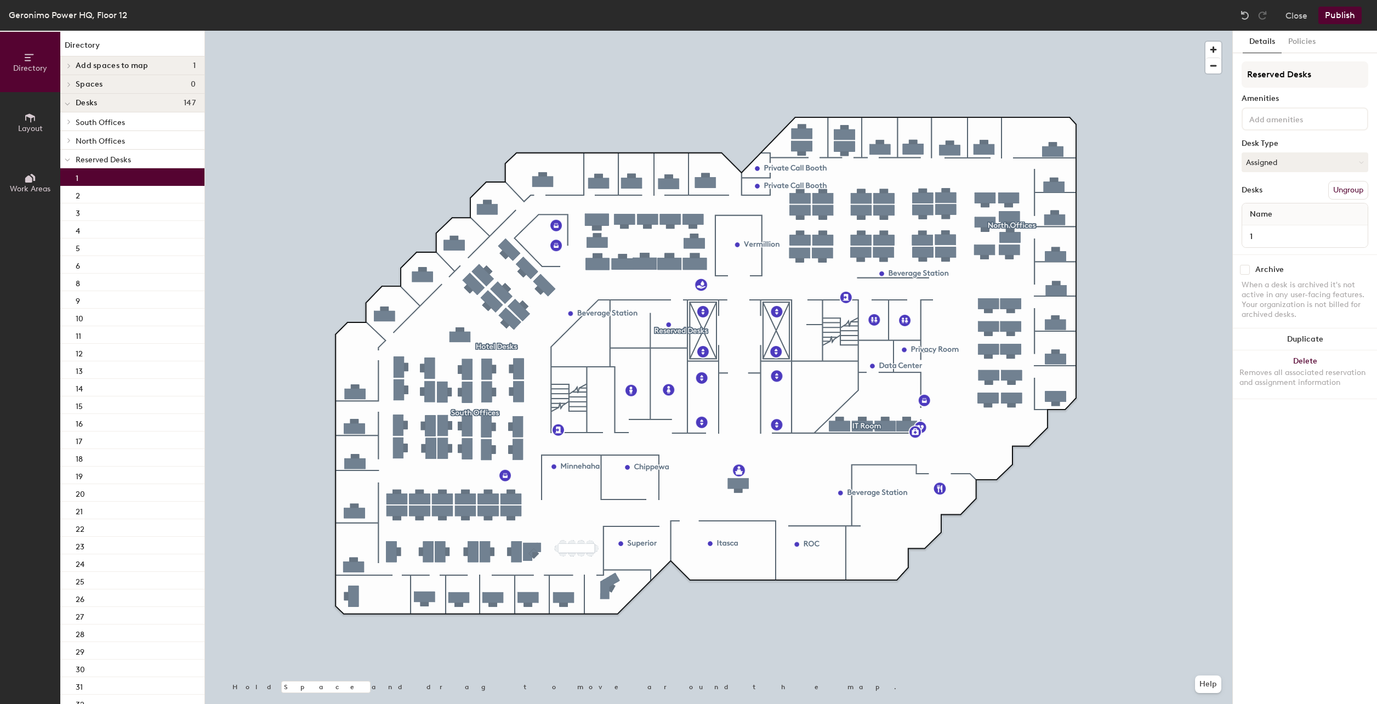
click at [1342, 185] on button "Ungroup" at bounding box center [1348, 190] width 40 height 19
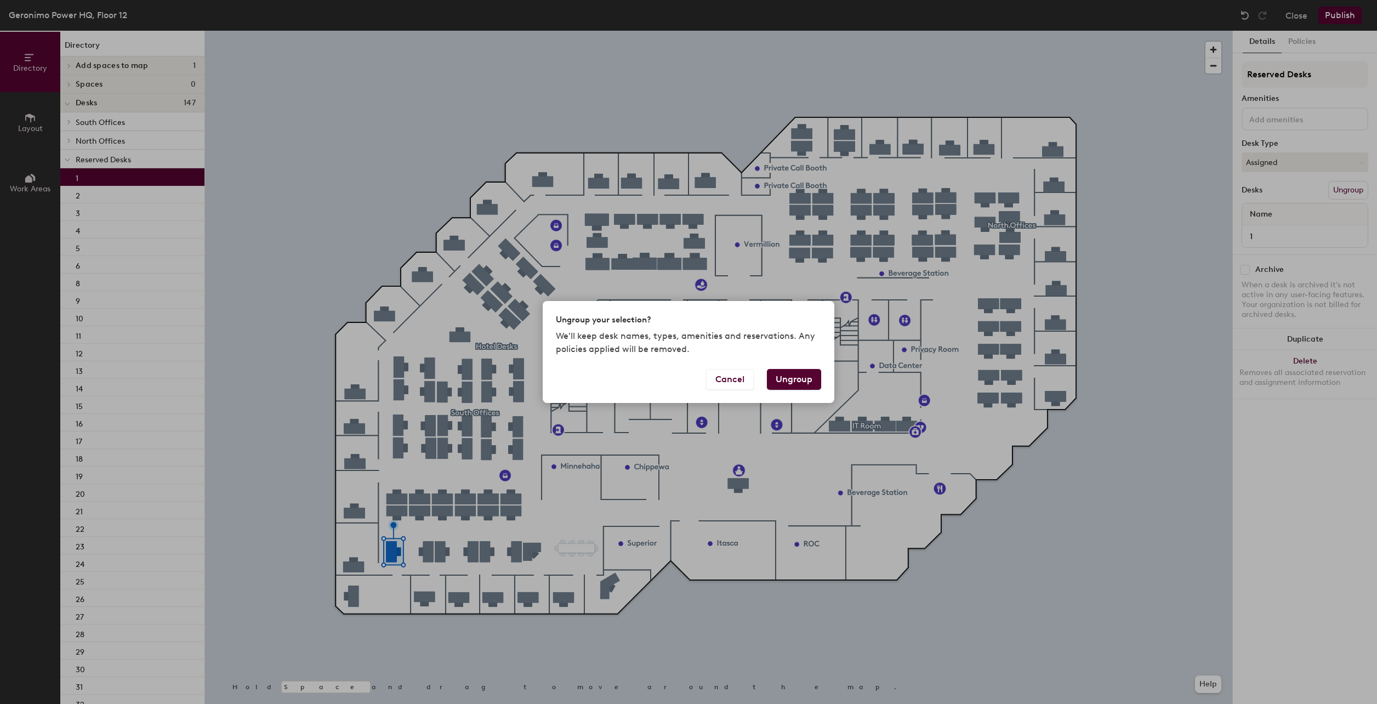
click at [805, 387] on button "Ungroup" at bounding box center [794, 379] width 54 height 21
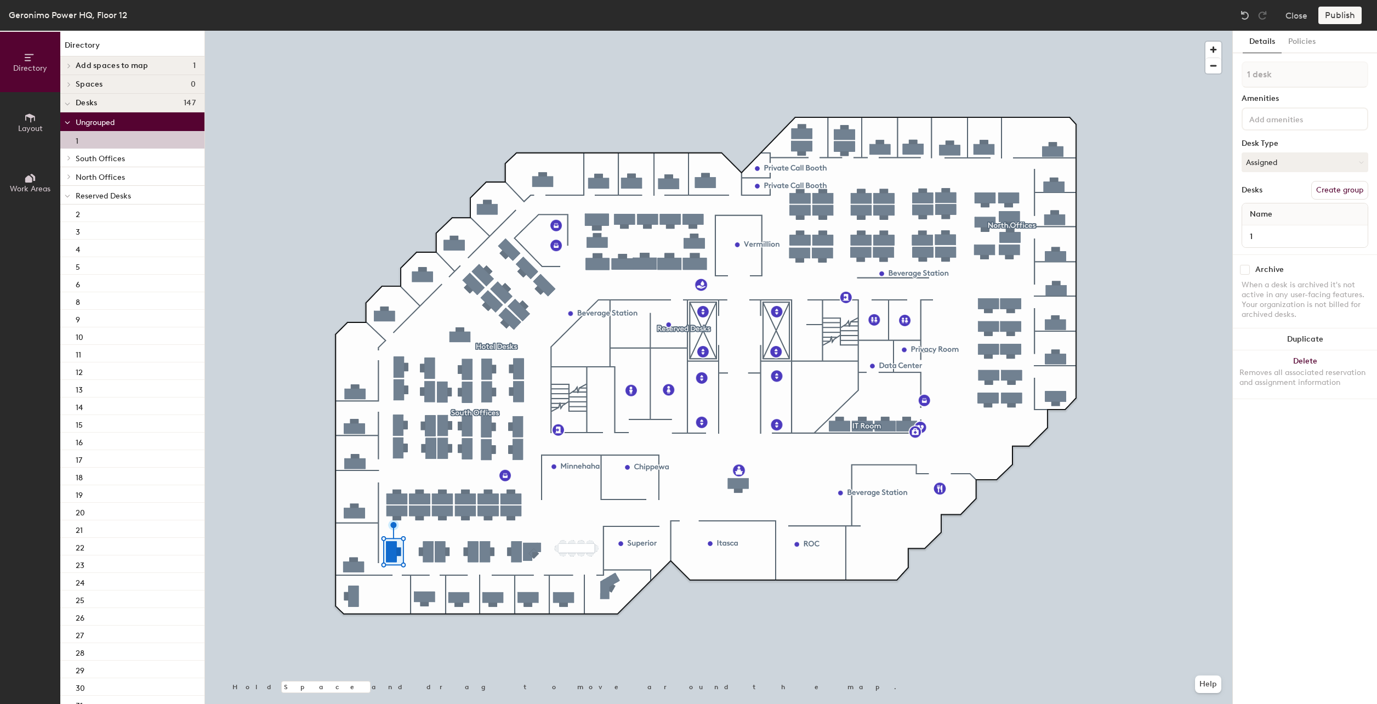
click at [73, 143] on div "1" at bounding box center [132, 140] width 144 height 18
click at [92, 197] on span "Reserved Desks" at bounding box center [103, 195] width 55 height 9
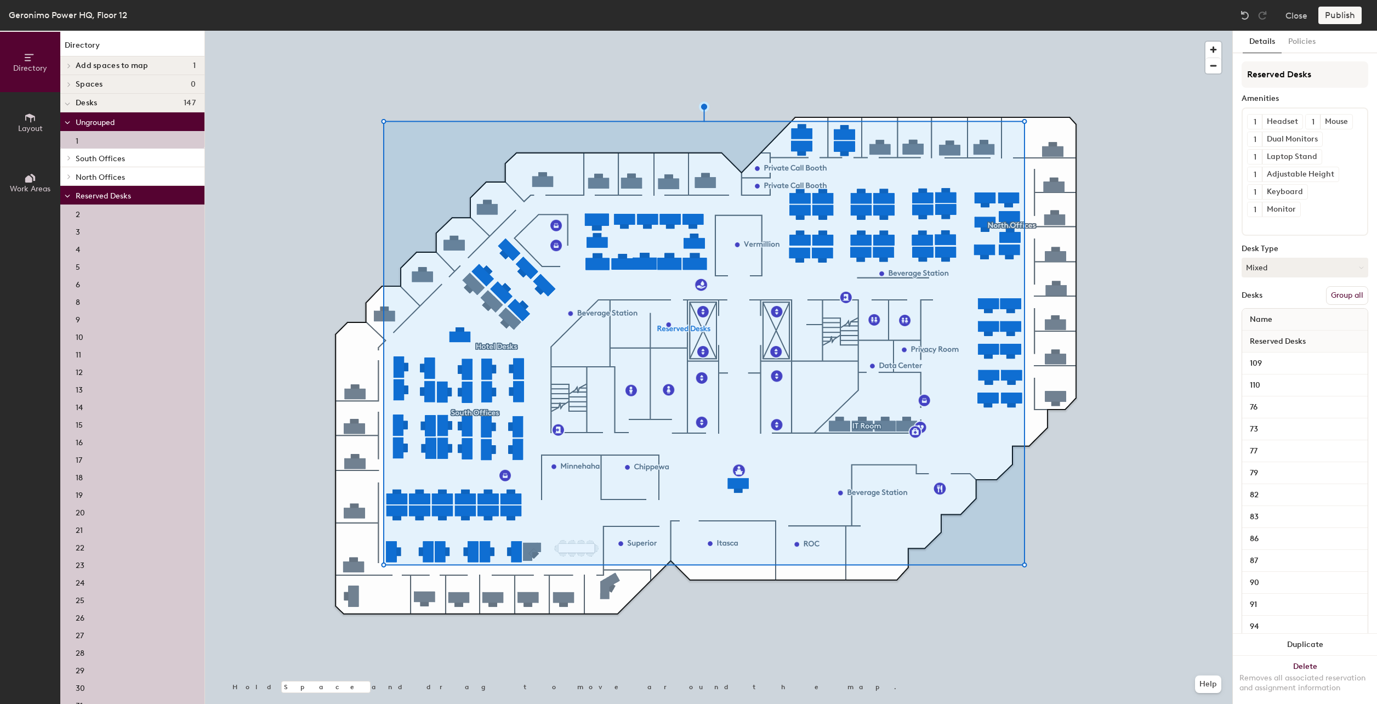
click at [1338, 305] on button "Group all" at bounding box center [1347, 295] width 42 height 19
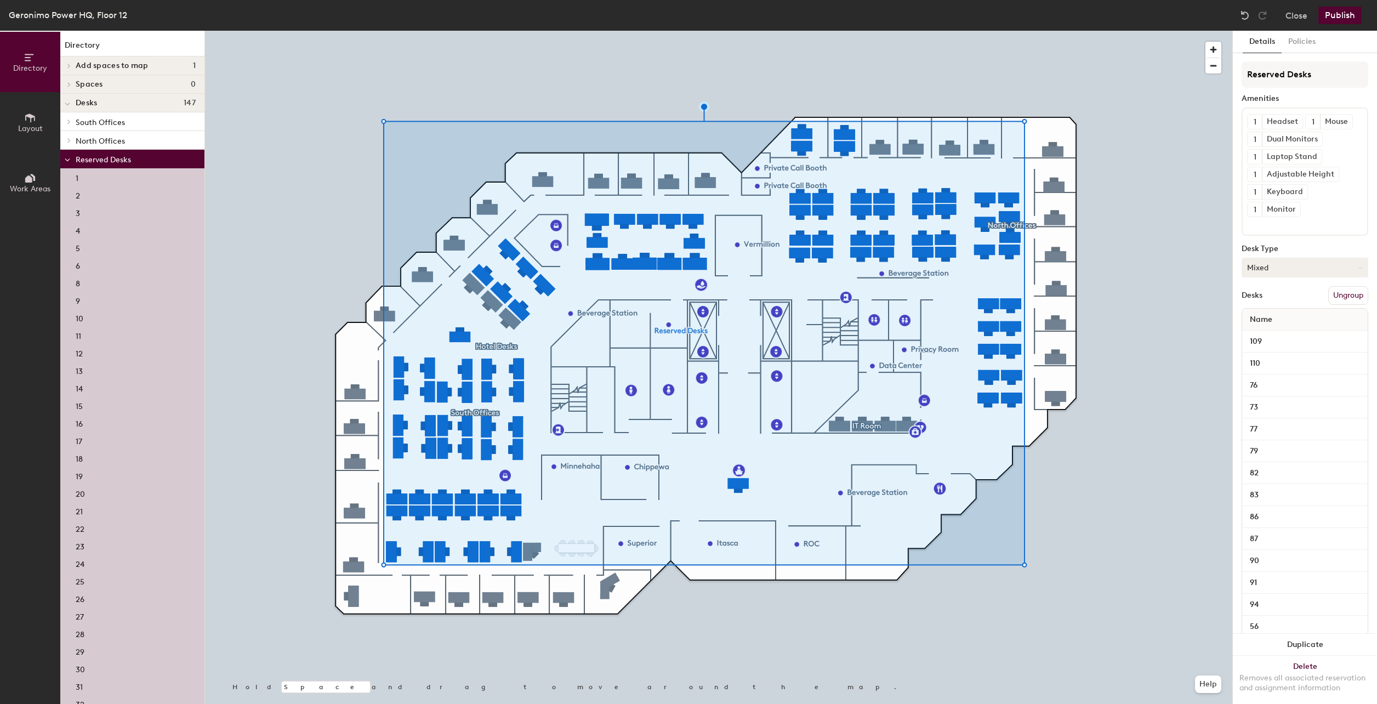
click at [1297, 277] on button "Mixed" at bounding box center [1305, 268] width 127 height 20
click at [1292, 277] on button "Mixed" at bounding box center [1305, 268] width 127 height 20
click at [1297, 45] on button "Policies" at bounding box center [1302, 42] width 41 height 22
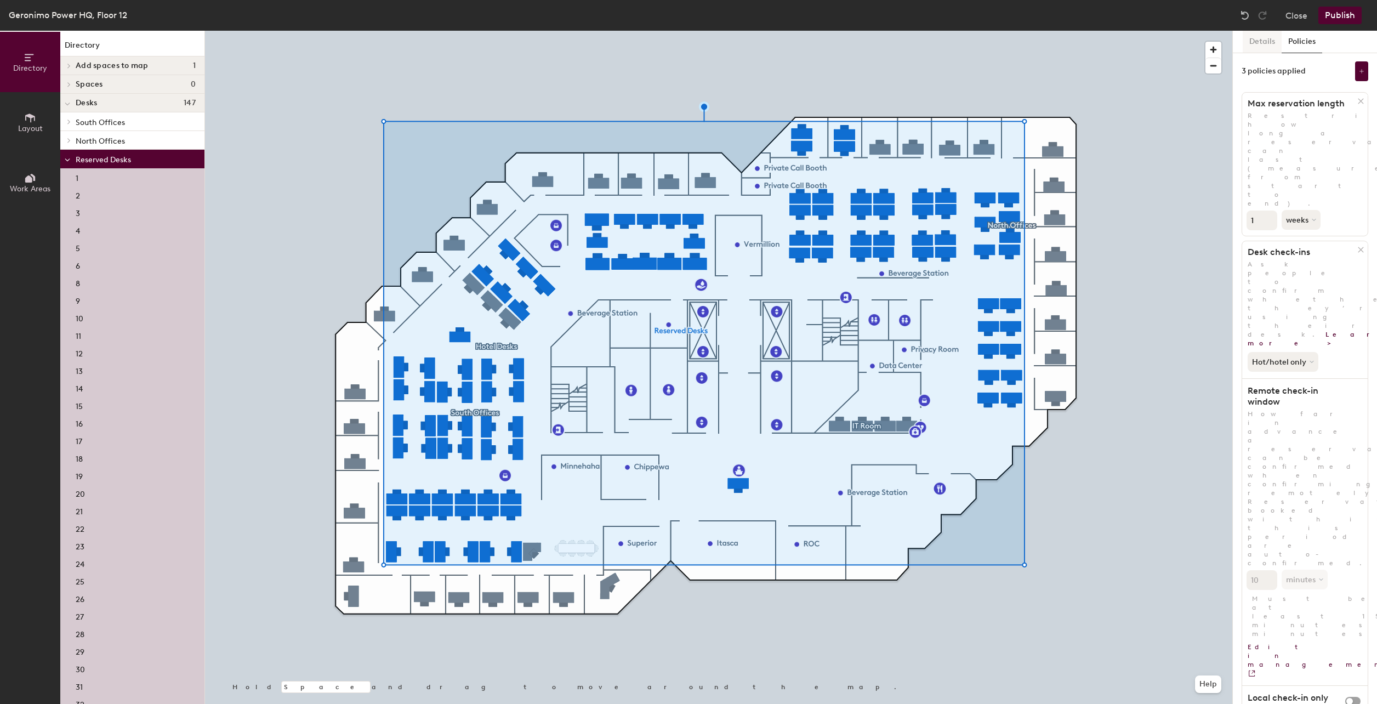
click at [1271, 48] on button "Details" at bounding box center [1262, 42] width 39 height 22
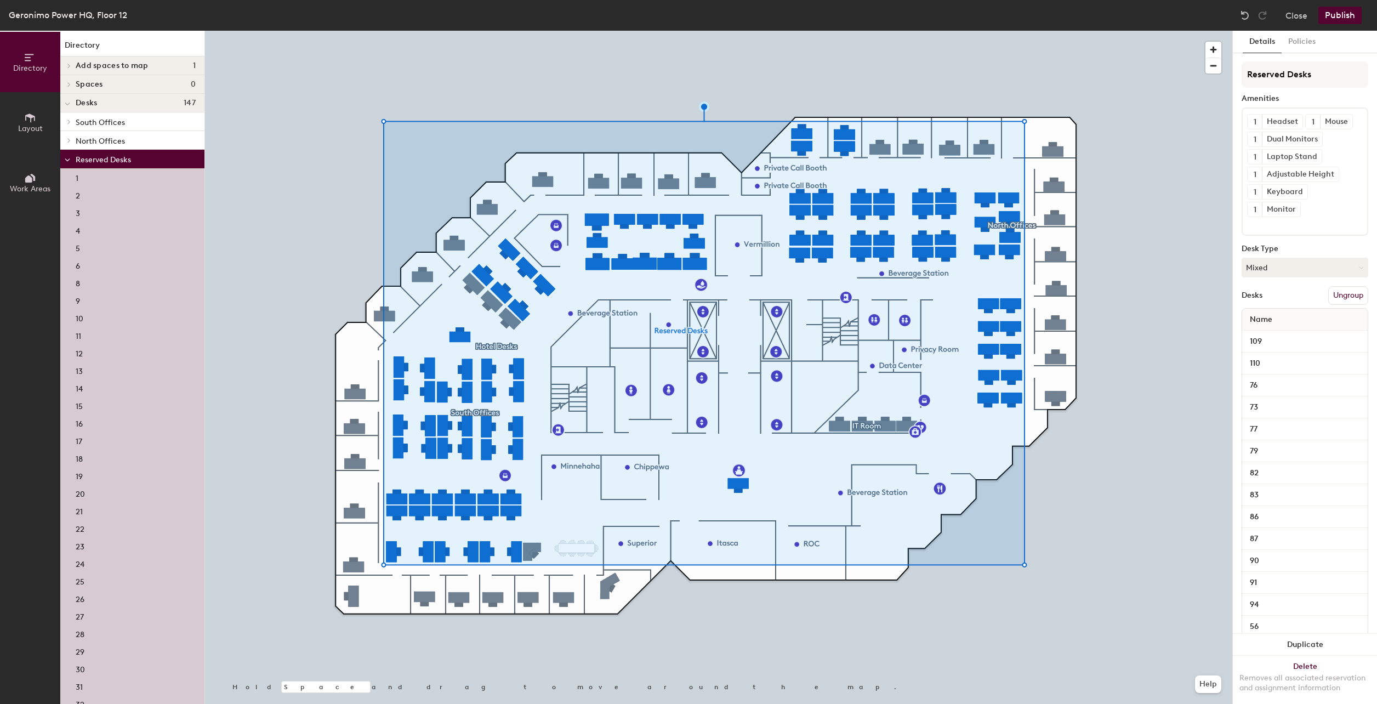
click at [1337, 20] on button "Publish" at bounding box center [1339, 16] width 43 height 18
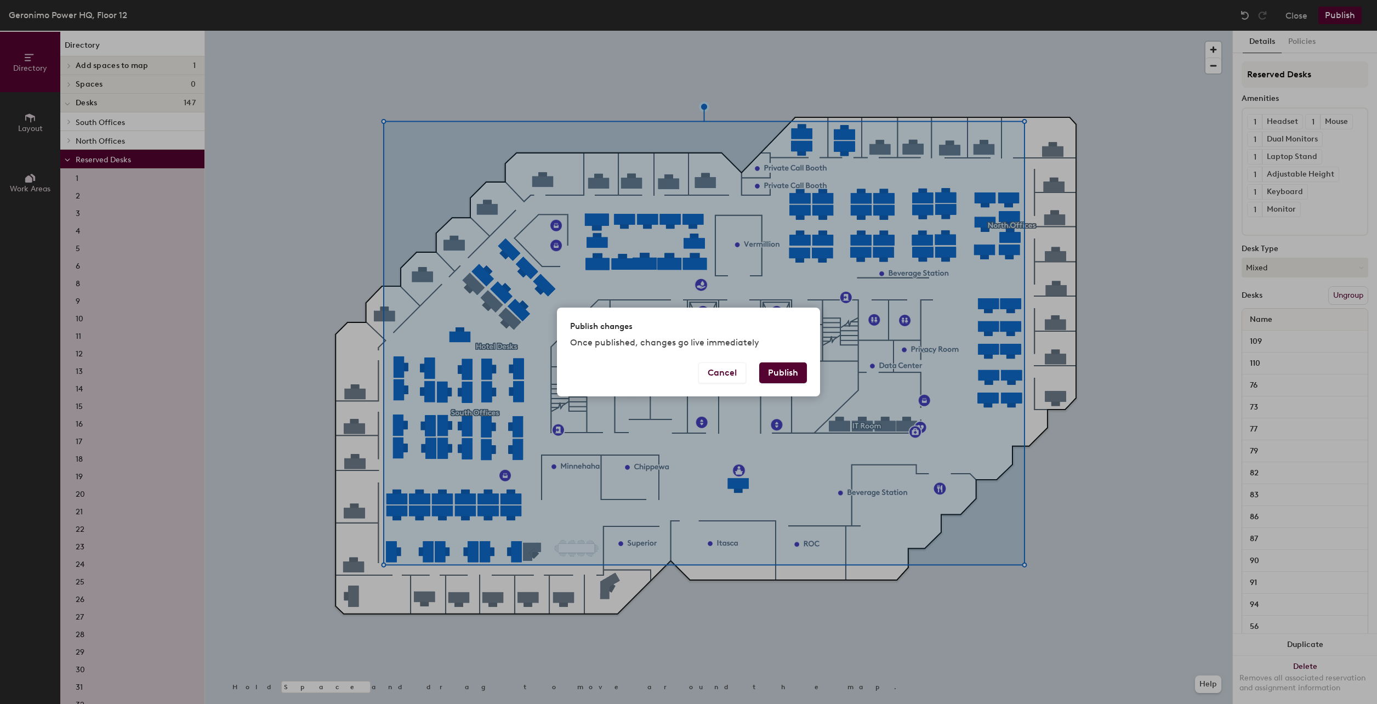
click at [799, 365] on button "Publish" at bounding box center [783, 372] width 48 height 21
